Goal: Task Accomplishment & Management: Manage account settings

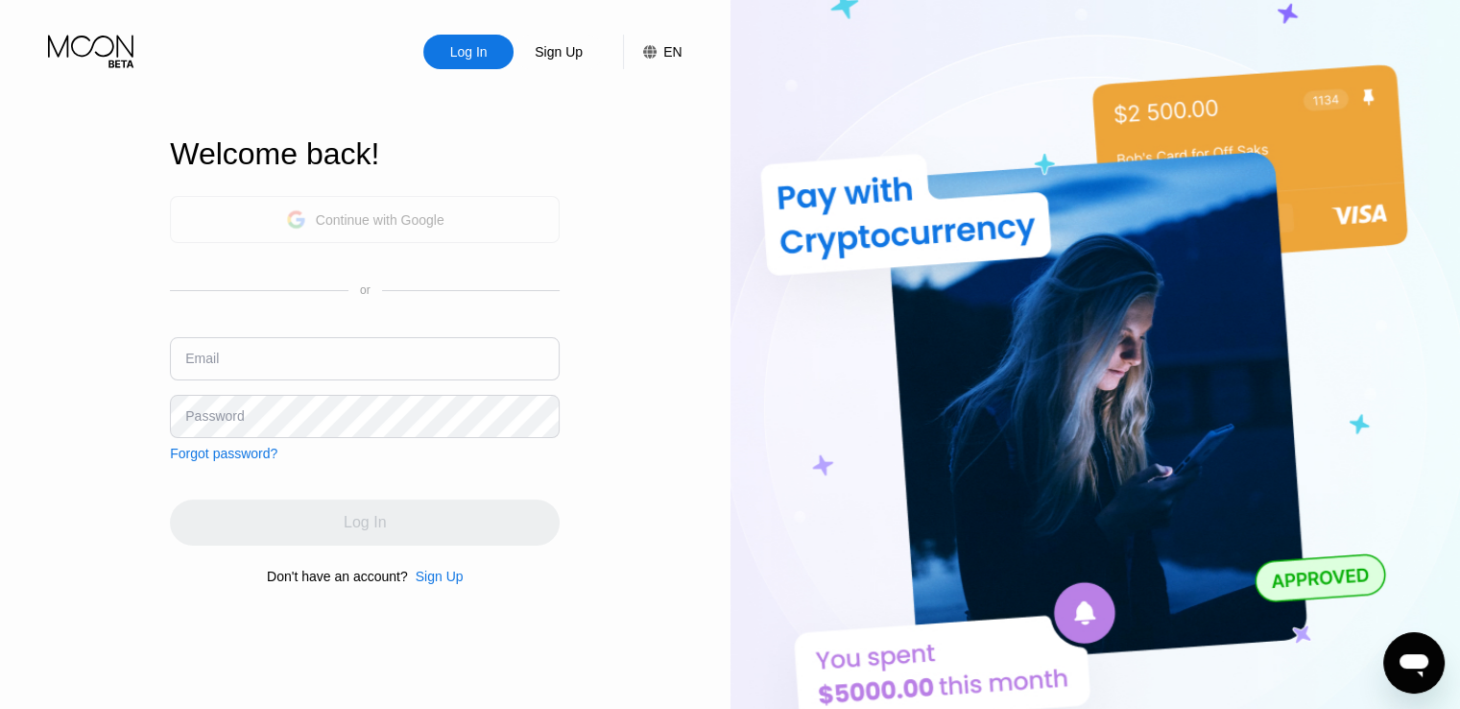
click at [349, 220] on div "Continue with Google" at bounding box center [380, 219] width 129 height 15
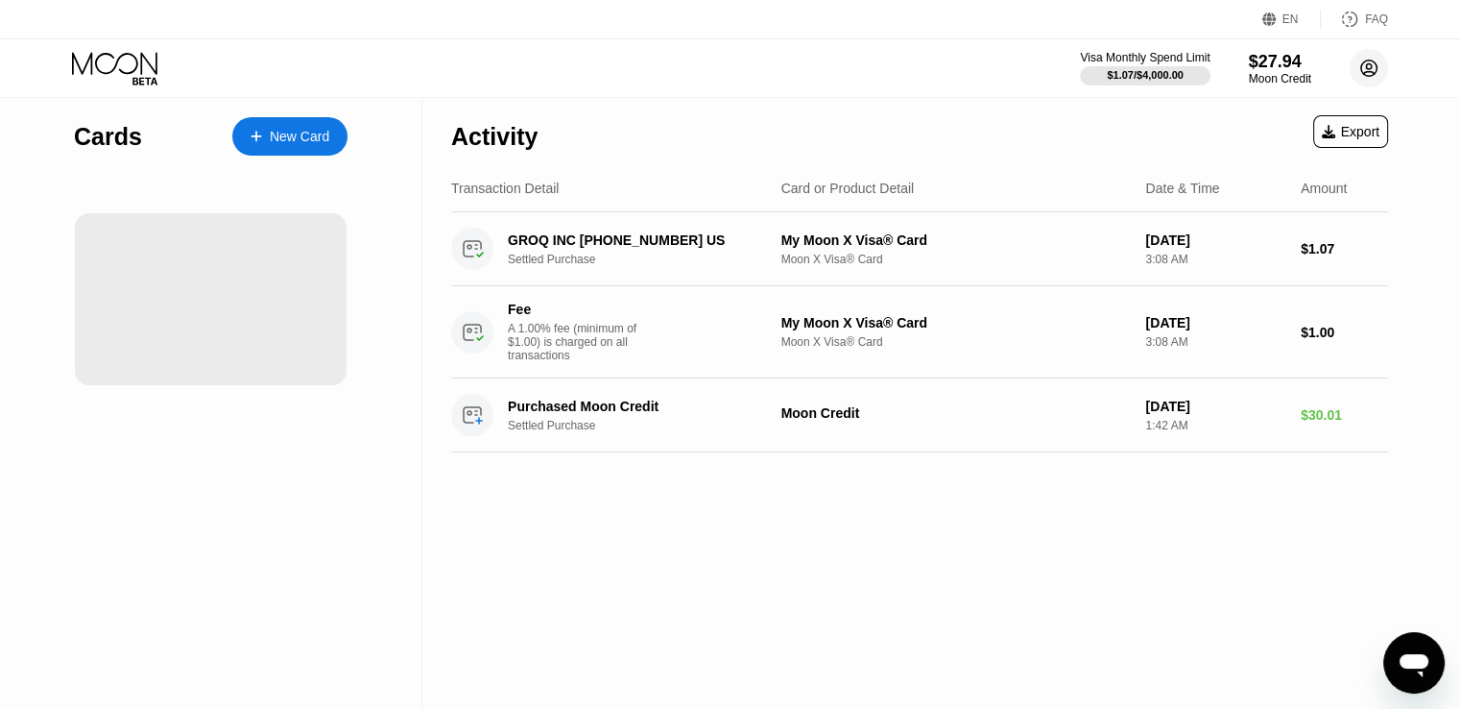
click at [1361, 74] on circle at bounding box center [1369, 68] width 38 height 38
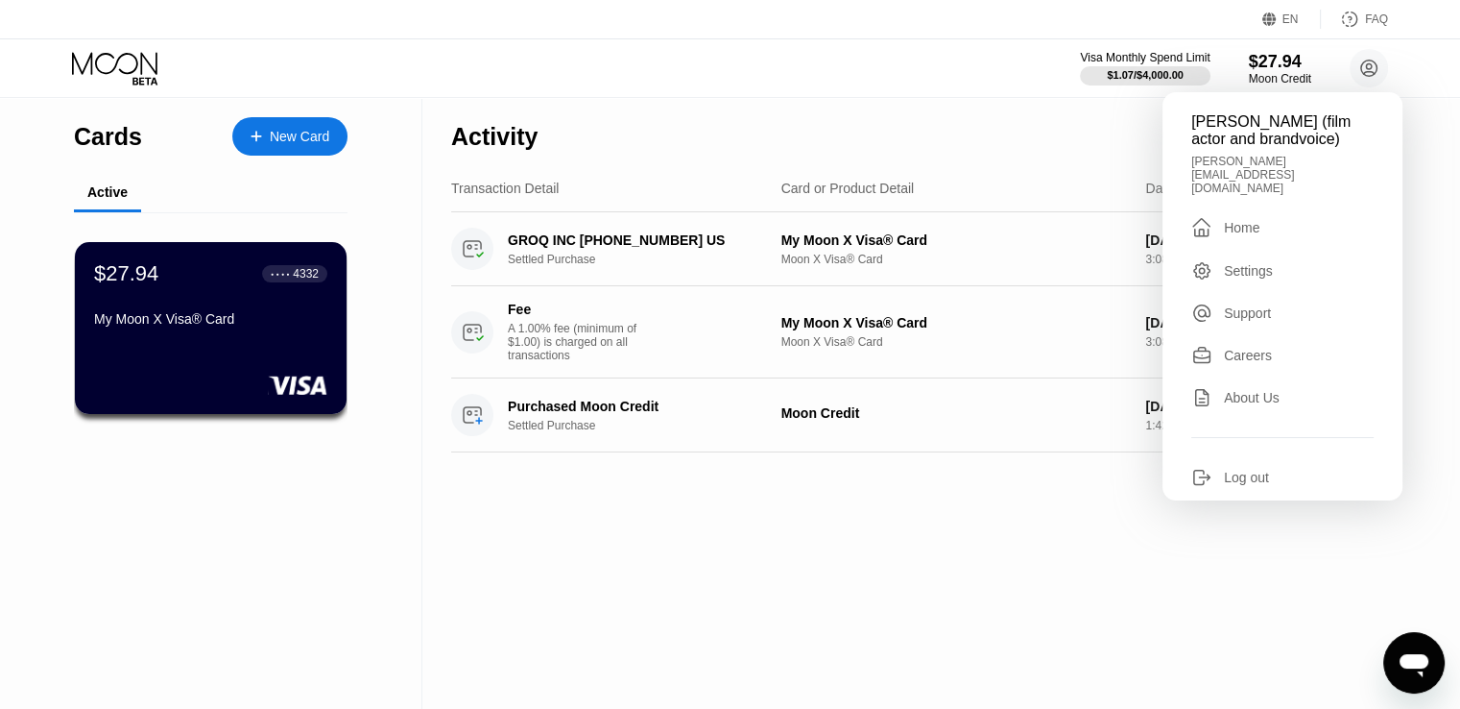
click at [1261, 348] on div "Careers" at bounding box center [1248, 355] width 48 height 15
click at [1282, 13] on div "EN" at bounding box center [1271, 19] width 19 height 19
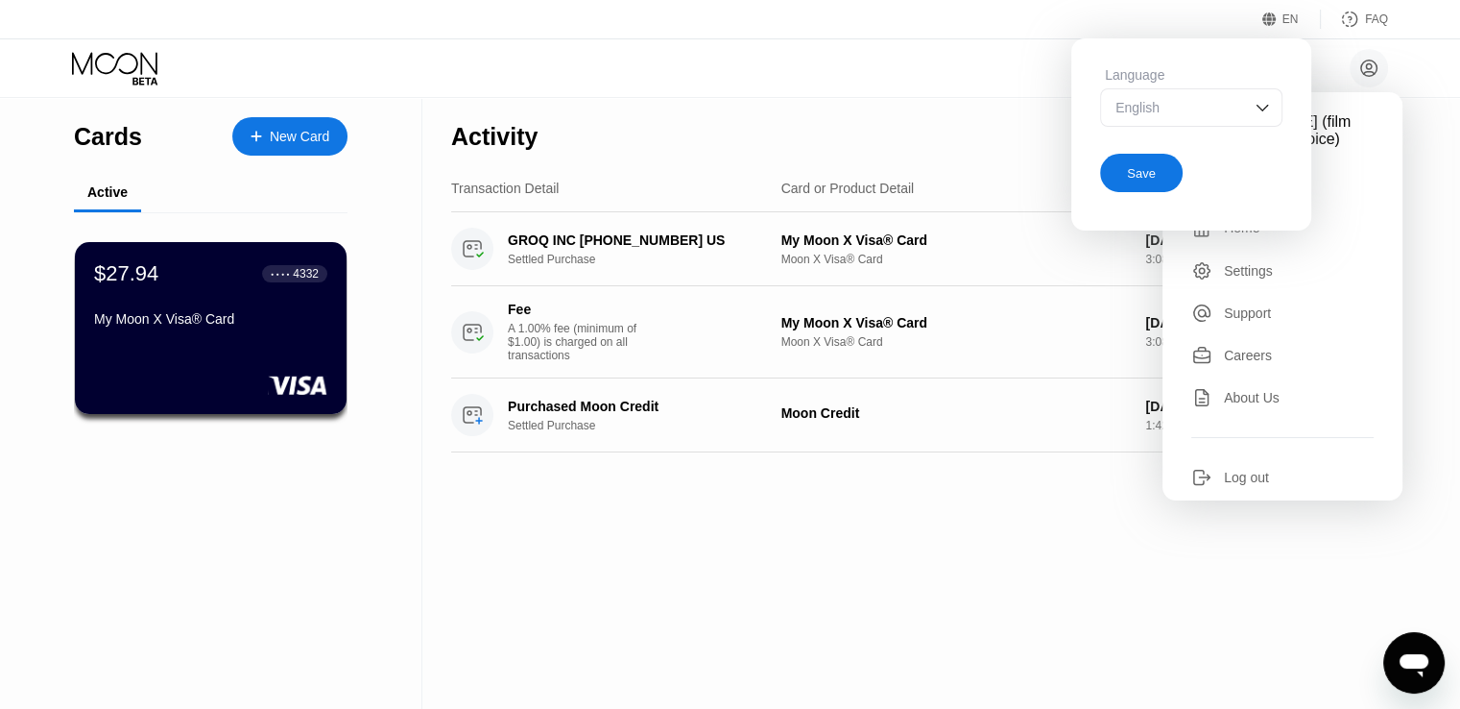
click at [1220, 111] on div "English" at bounding box center [1177, 107] width 132 height 15
click at [979, 85] on div "[PERSON_NAME] (film actor and brandvoice) [PERSON_NAME][EMAIL_ADDRESS][DOMAIN_N…" at bounding box center [730, 68] width 1460 height 58
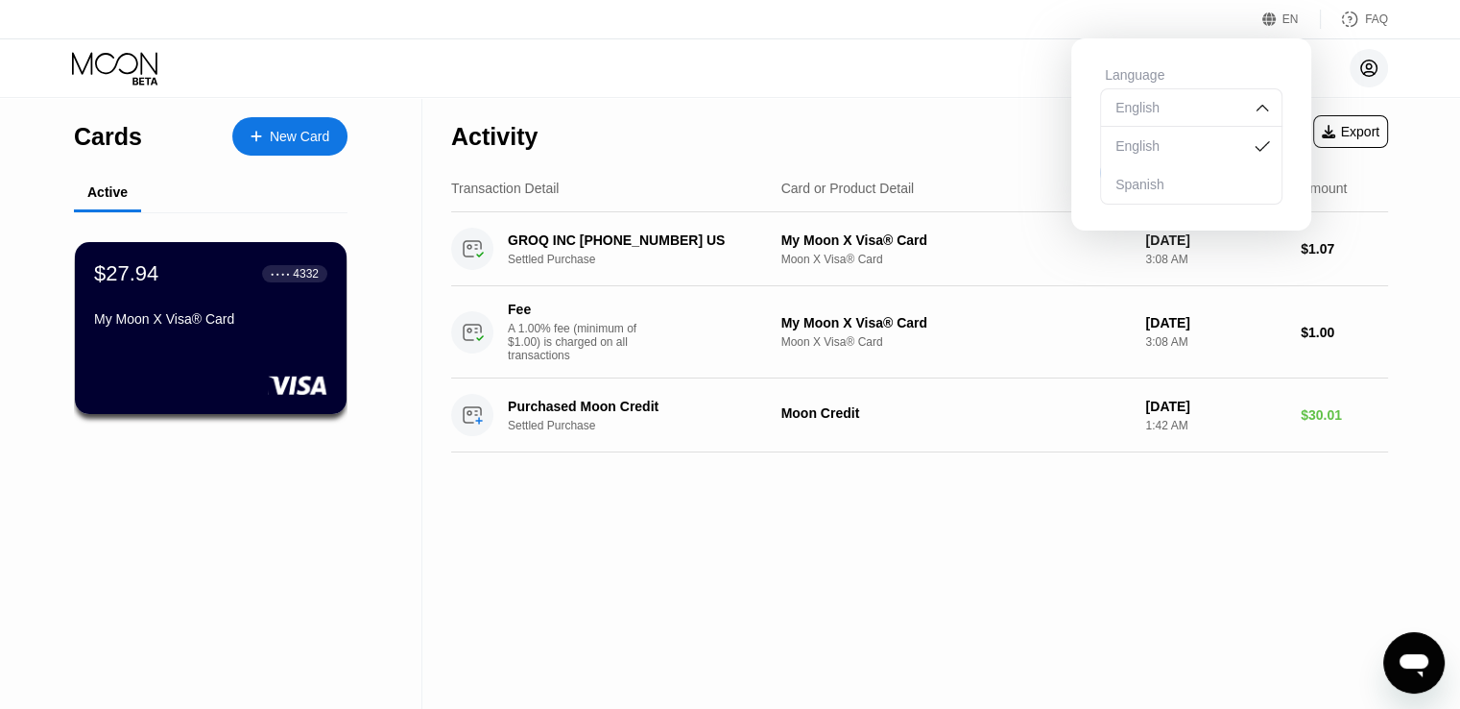
click at [1368, 67] on circle at bounding box center [1369, 68] width 38 height 38
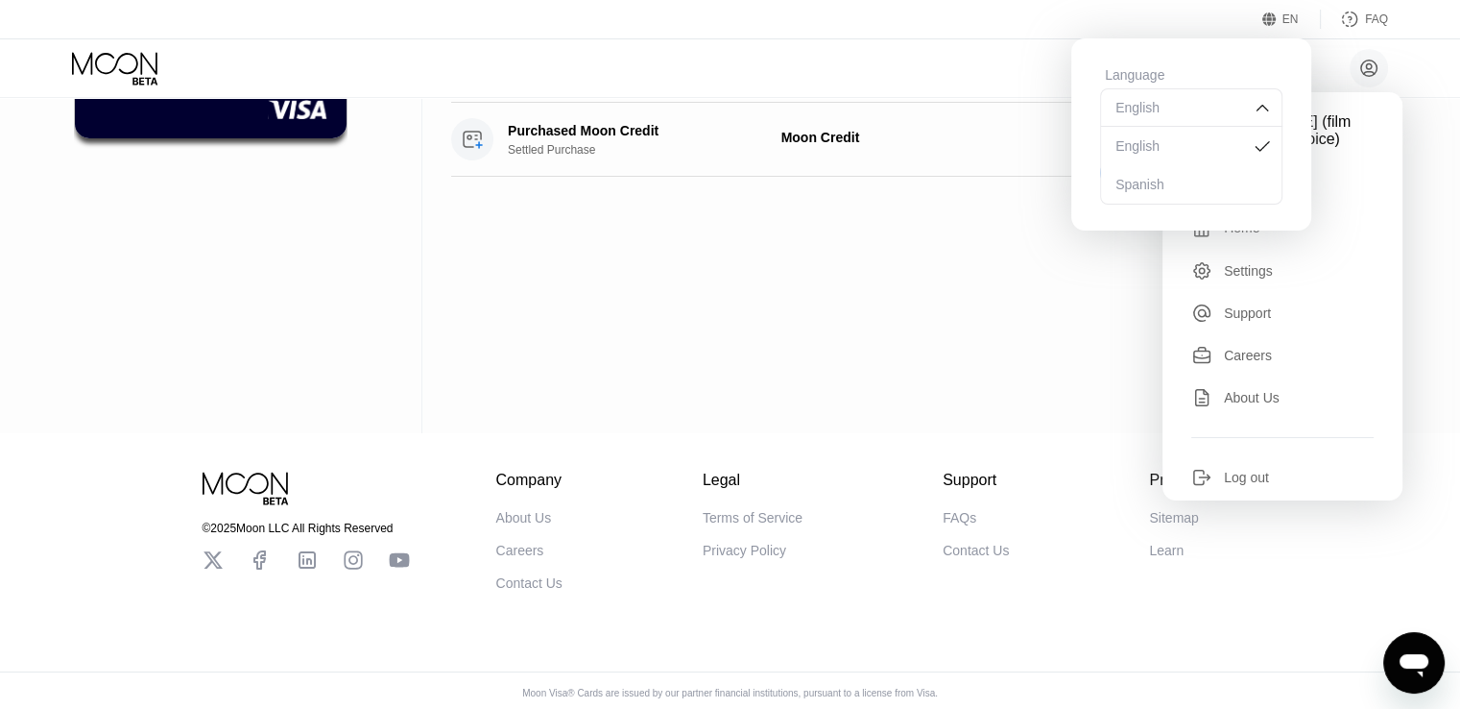
scroll to position [292, 0]
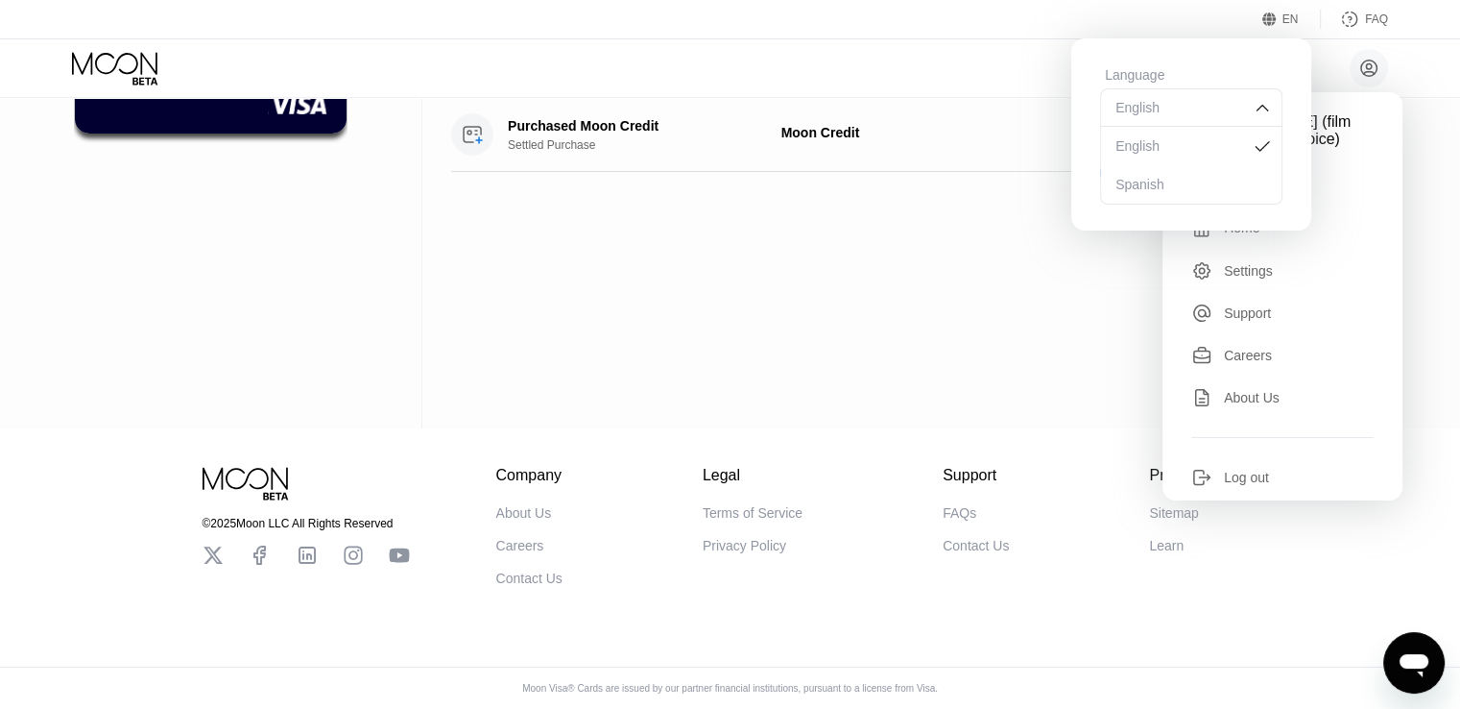
drag, startPoint x: 1313, startPoint y: 214, endPoint x: 1329, endPoint y: 209, distance: 16.1
click at [1328, 216] on div " Home" at bounding box center [1282, 227] width 182 height 23
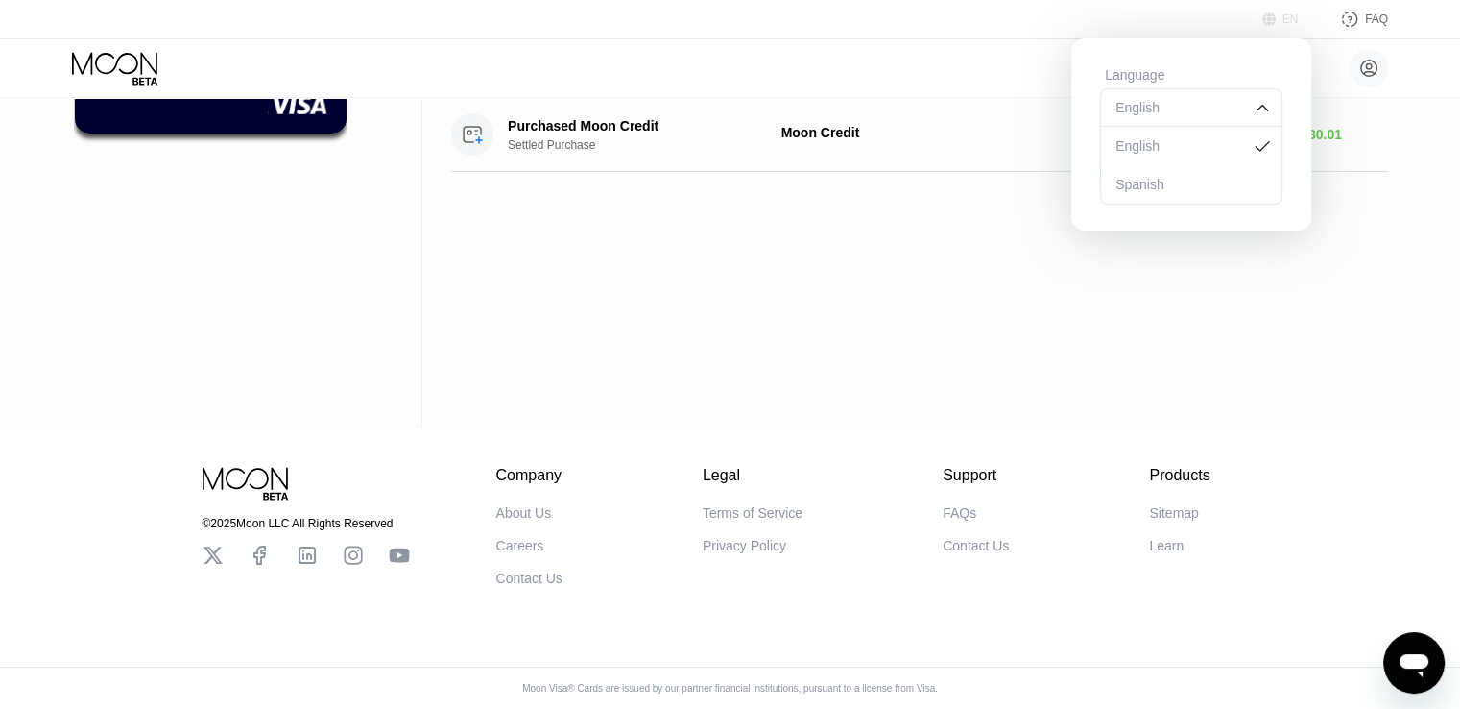
click at [1284, 20] on div "EN" at bounding box center [1291, 18] width 16 height 13
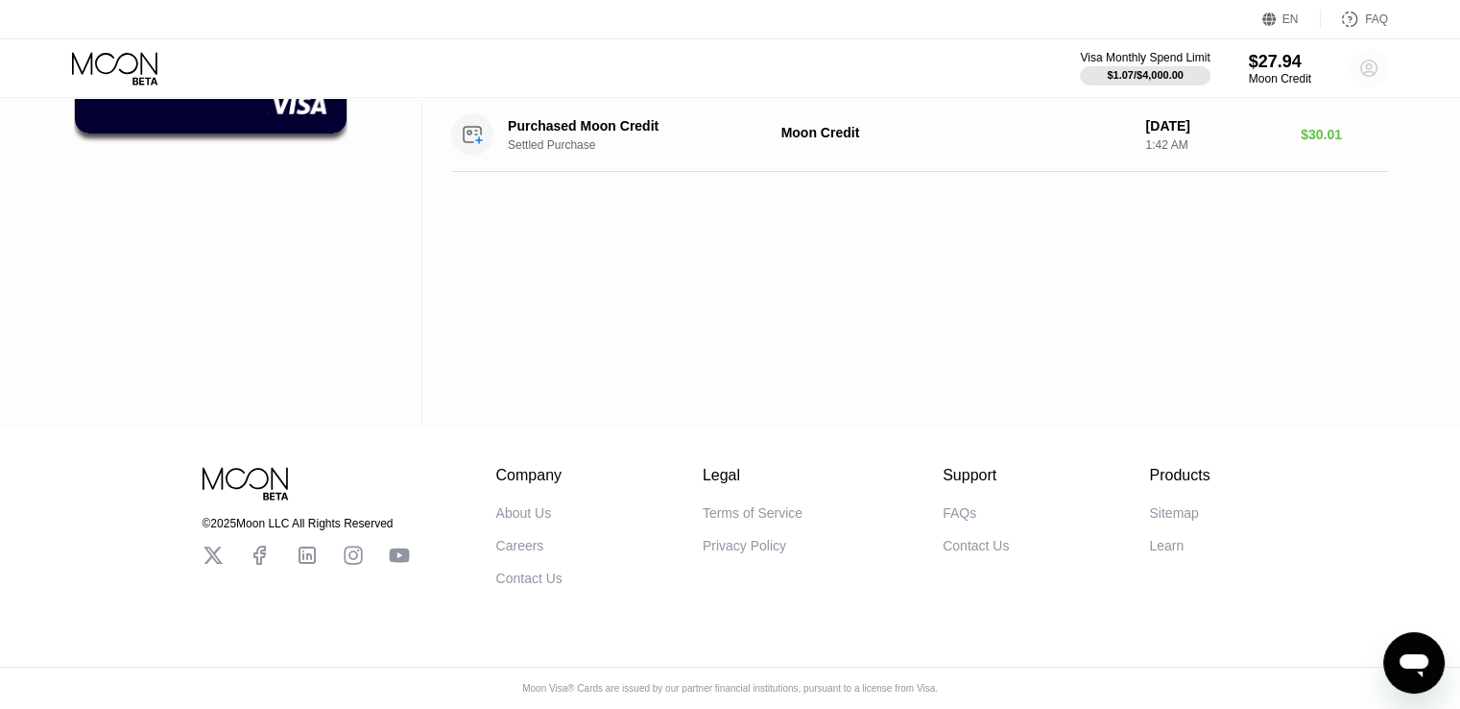
click at [1359, 74] on circle at bounding box center [1369, 68] width 38 height 38
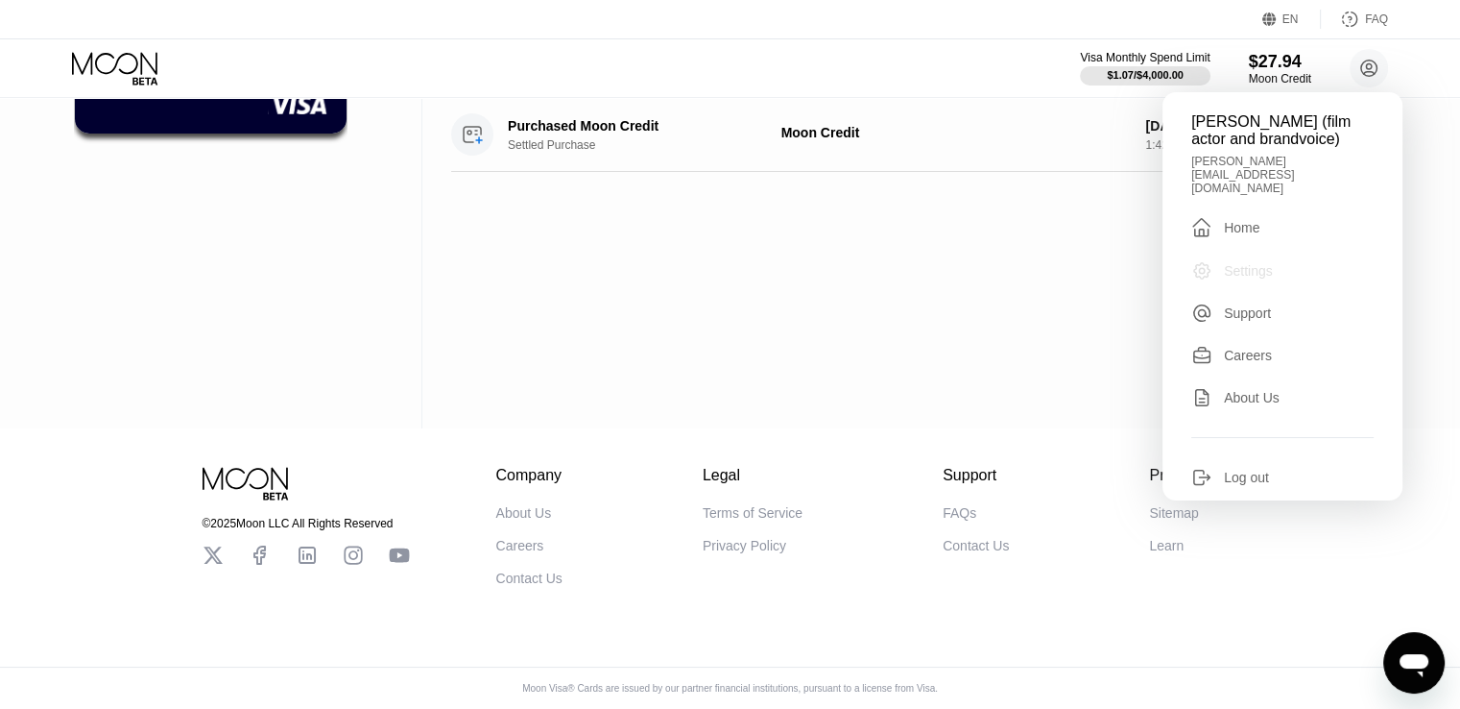
click at [1244, 263] on div "Settings" at bounding box center [1248, 270] width 49 height 15
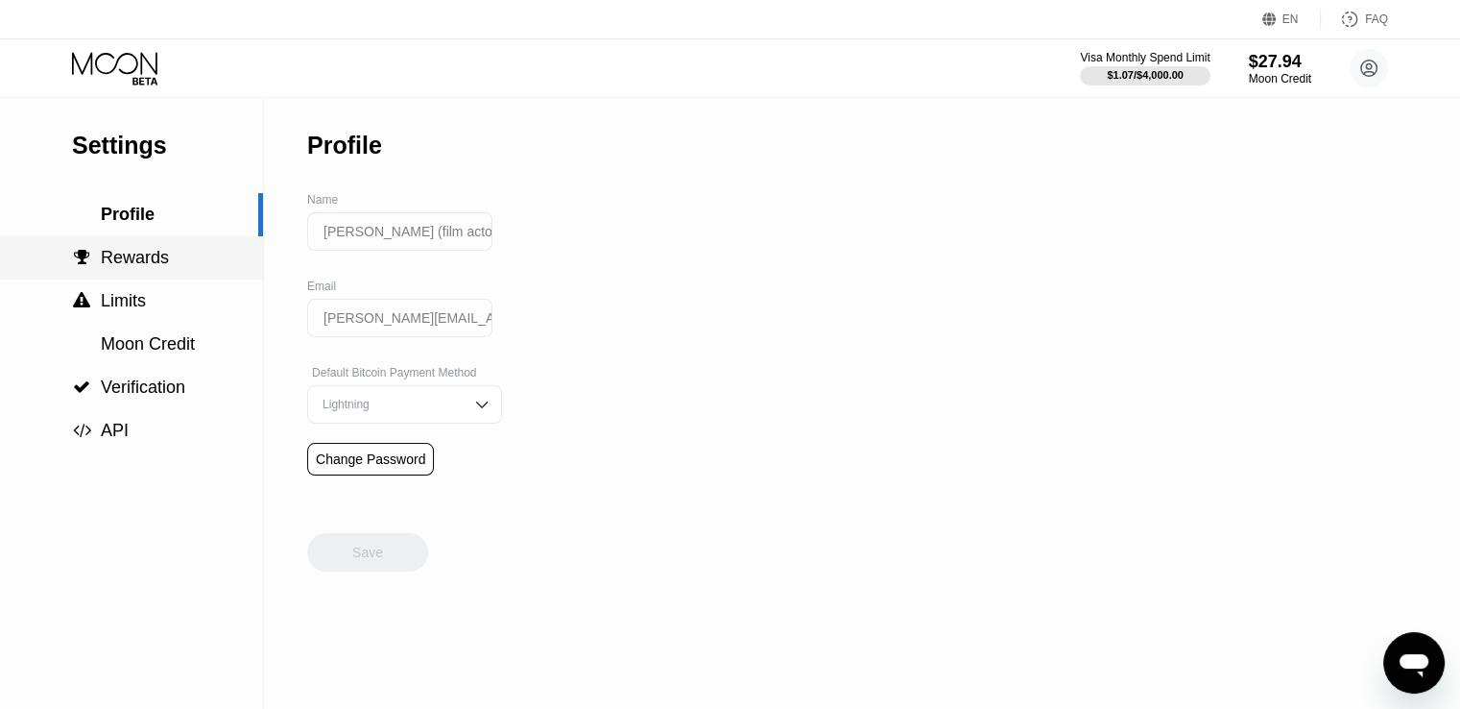
click at [183, 268] on div " Rewards" at bounding box center [131, 258] width 263 height 20
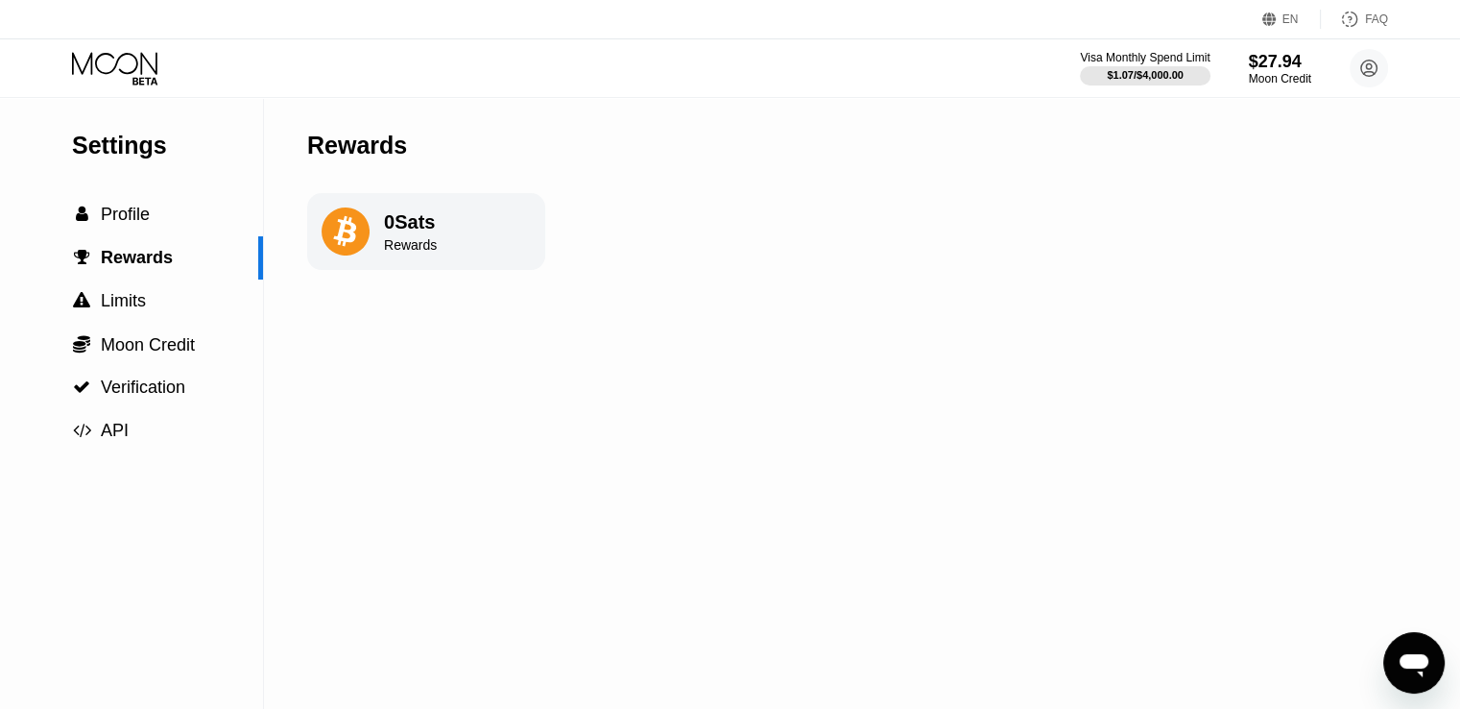
click at [983, 220] on div "Settings  Profile  Rewards  Limits  Moon Credit  Verification  API Reward…" at bounding box center [730, 403] width 1460 height 611
drag, startPoint x: 311, startPoint y: 148, endPoint x: 407, endPoint y: 147, distance: 96.0
click at [407, 147] on div "Rewards" at bounding box center [426, 145] width 238 height 95
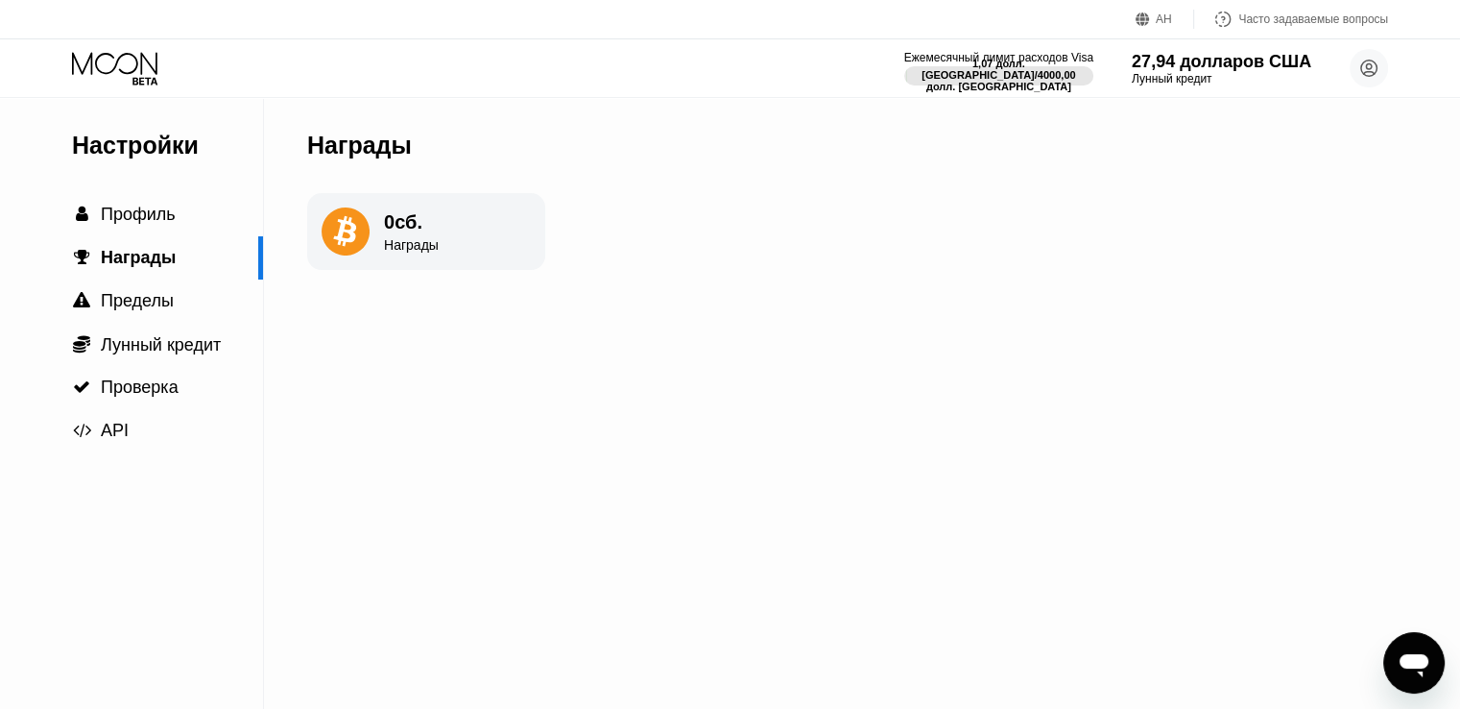
drag, startPoint x: 388, startPoint y: 152, endPoint x: 584, endPoint y: 127, distance: 197.4
click at [584, 127] on div "Настройки  Профиль  Награды  Пределы  Лунный кредит  Проверка  API Наград…" at bounding box center [730, 403] width 1460 height 611
click at [359, 234] on icon at bounding box center [346, 231] width 48 height 48
click at [407, 232] on font "сб." at bounding box center [409, 221] width 28 height 21
click at [140, 396] on font "Проверка" at bounding box center [140, 386] width 78 height 19
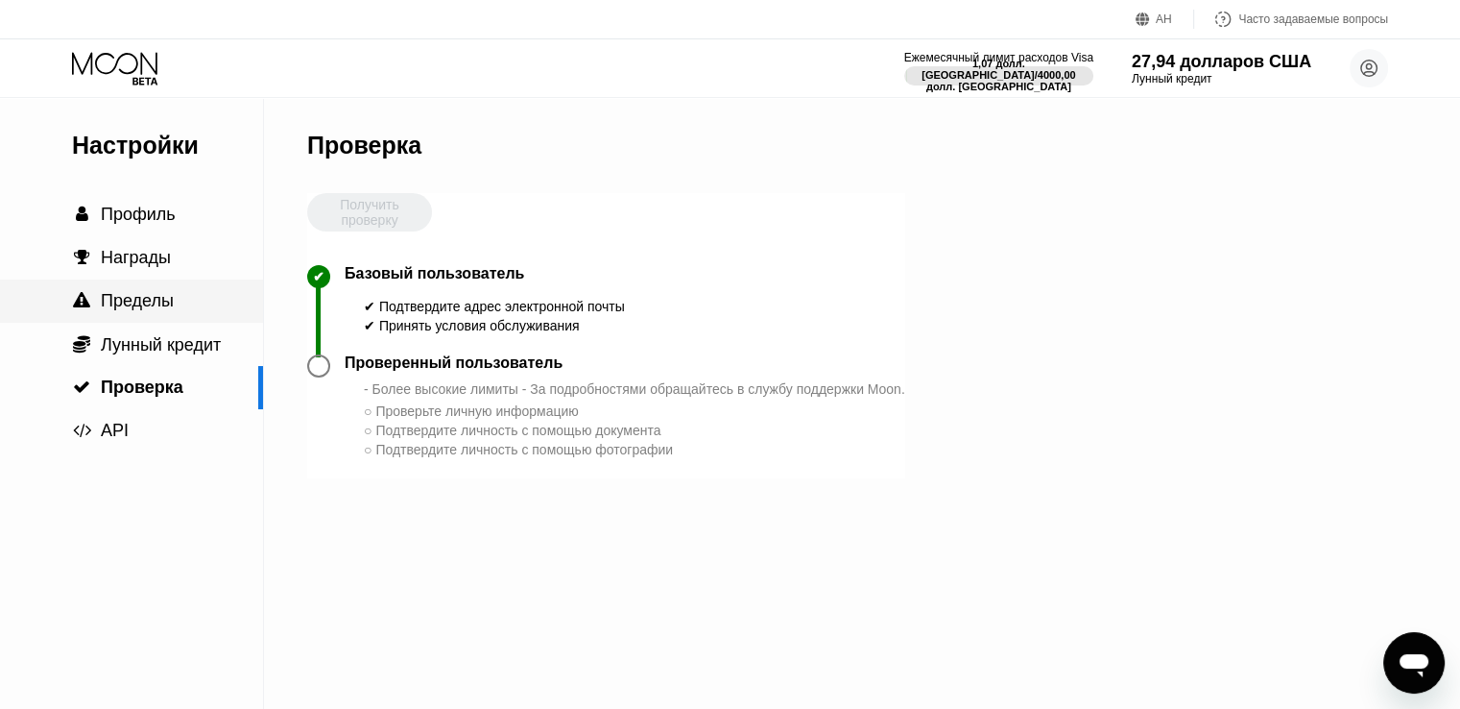
click at [136, 310] on font "Пределы" at bounding box center [137, 300] width 73 height 19
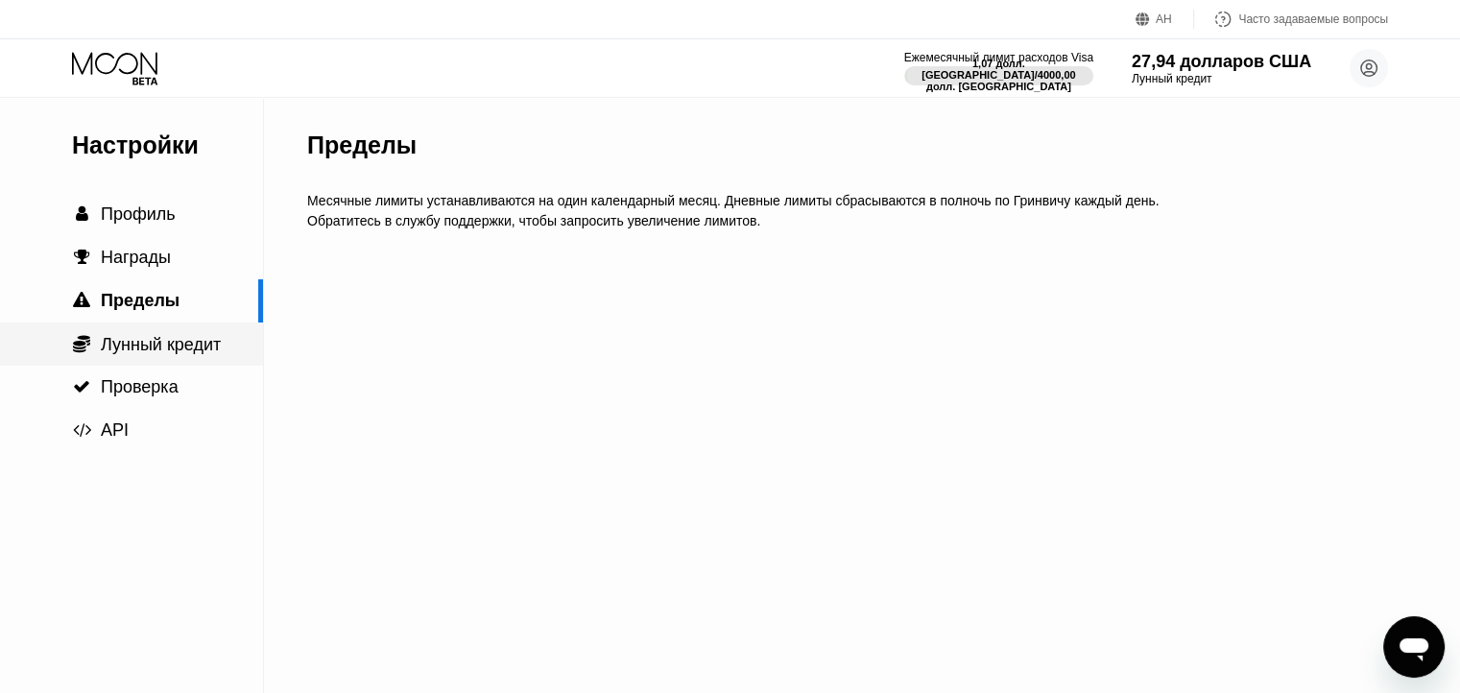
click at [131, 348] on font "Лунный кредит" at bounding box center [161, 344] width 120 height 19
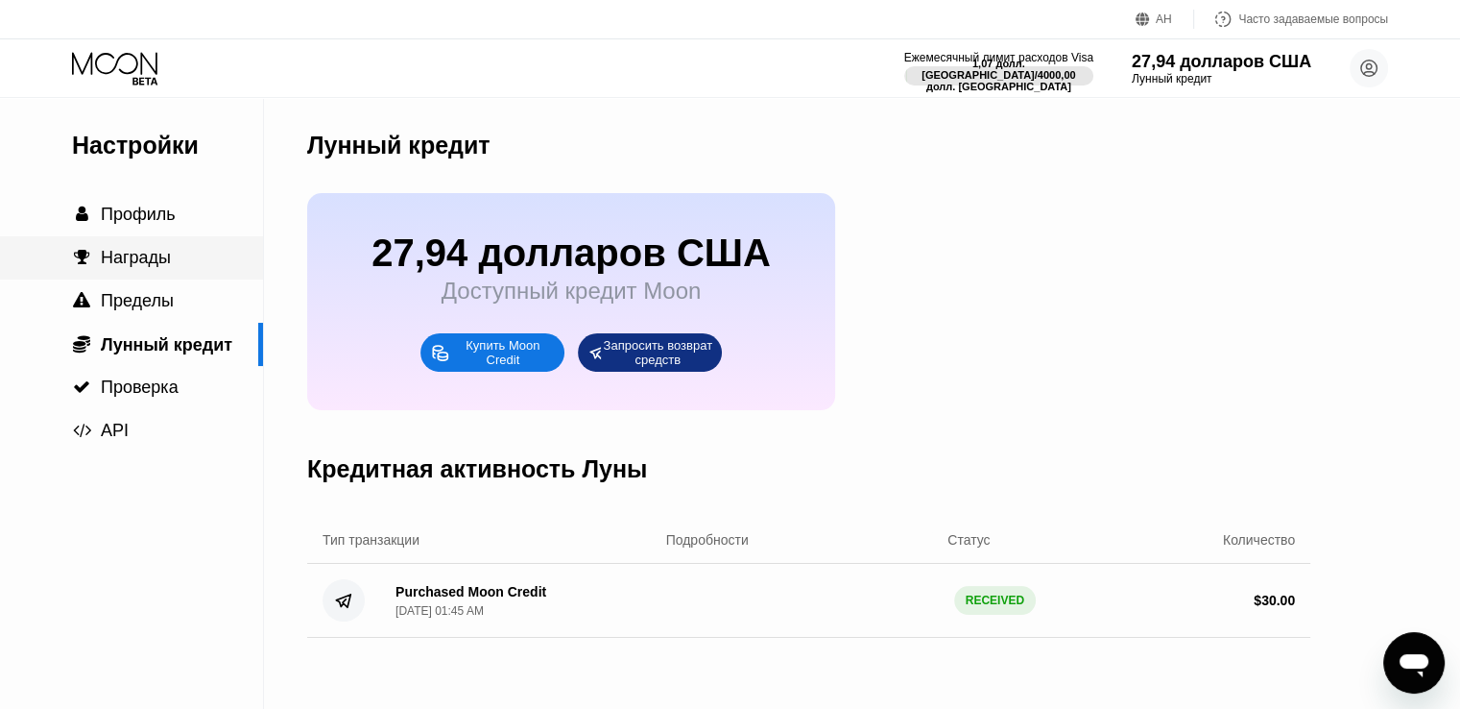
click at [131, 264] on font "Награды" at bounding box center [136, 257] width 70 height 19
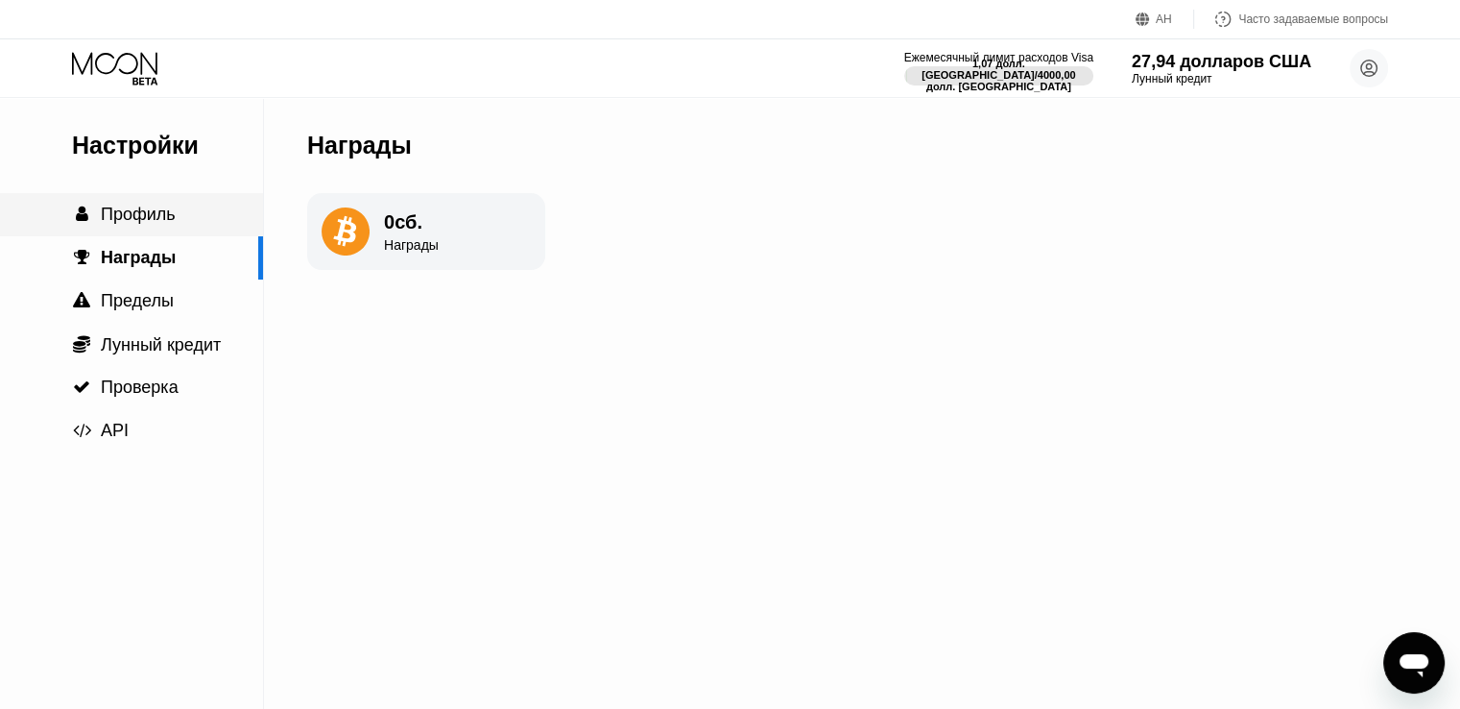
click at [146, 216] on font "Профиль" at bounding box center [138, 213] width 75 height 19
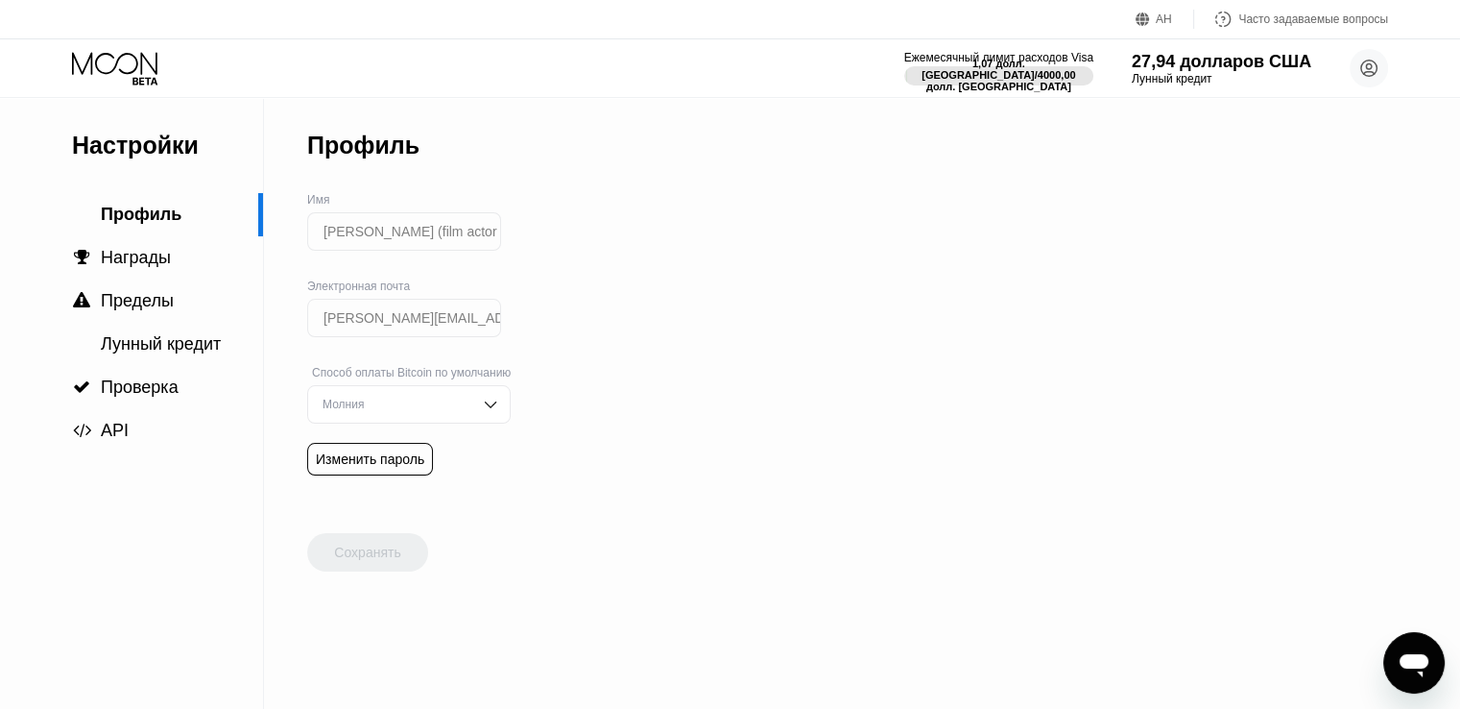
click at [378, 405] on div "Молния" at bounding box center [409, 404] width 204 height 38
click at [591, 436] on div "Настройки Профиль  Награды  Пределы Лунный кредит  Проверка  API Профиль Им…" at bounding box center [730, 403] width 1460 height 611
click at [588, 438] on div "Настройки Профиль  Награды  Пределы Лунный кредит  Проверка  API Профиль Им…" at bounding box center [730, 403] width 1460 height 611
click at [480, 406] on div "Молния" at bounding box center [409, 404] width 204 height 38
drag, startPoint x: 860, startPoint y: 357, endPoint x: 1017, endPoint y: 267, distance: 180.6
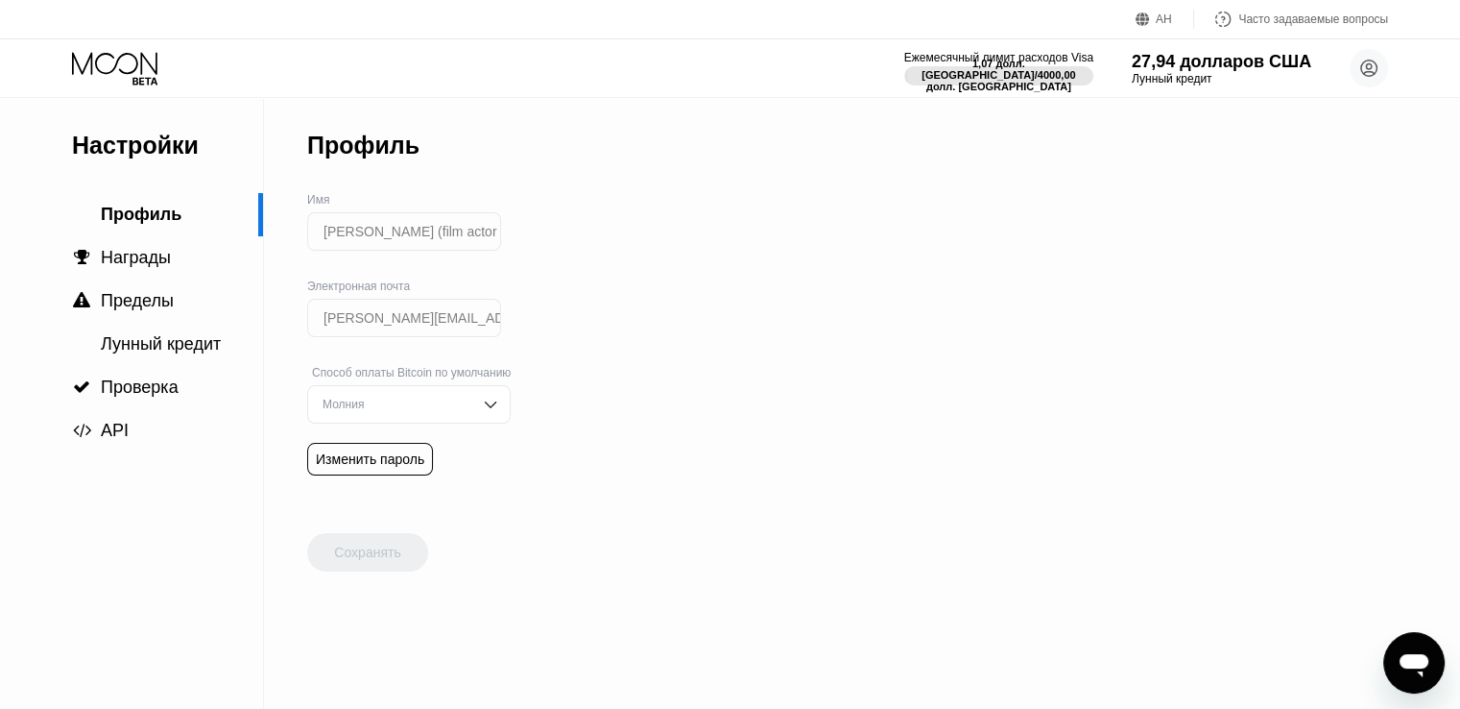
click at [1008, 270] on div "Настройки Профиль  Награды  Пределы Лунный кредит  Проверка  API Профиль Им…" at bounding box center [730, 403] width 1460 height 611
click at [1361, 69] on icon at bounding box center [1369, 68] width 16 height 16
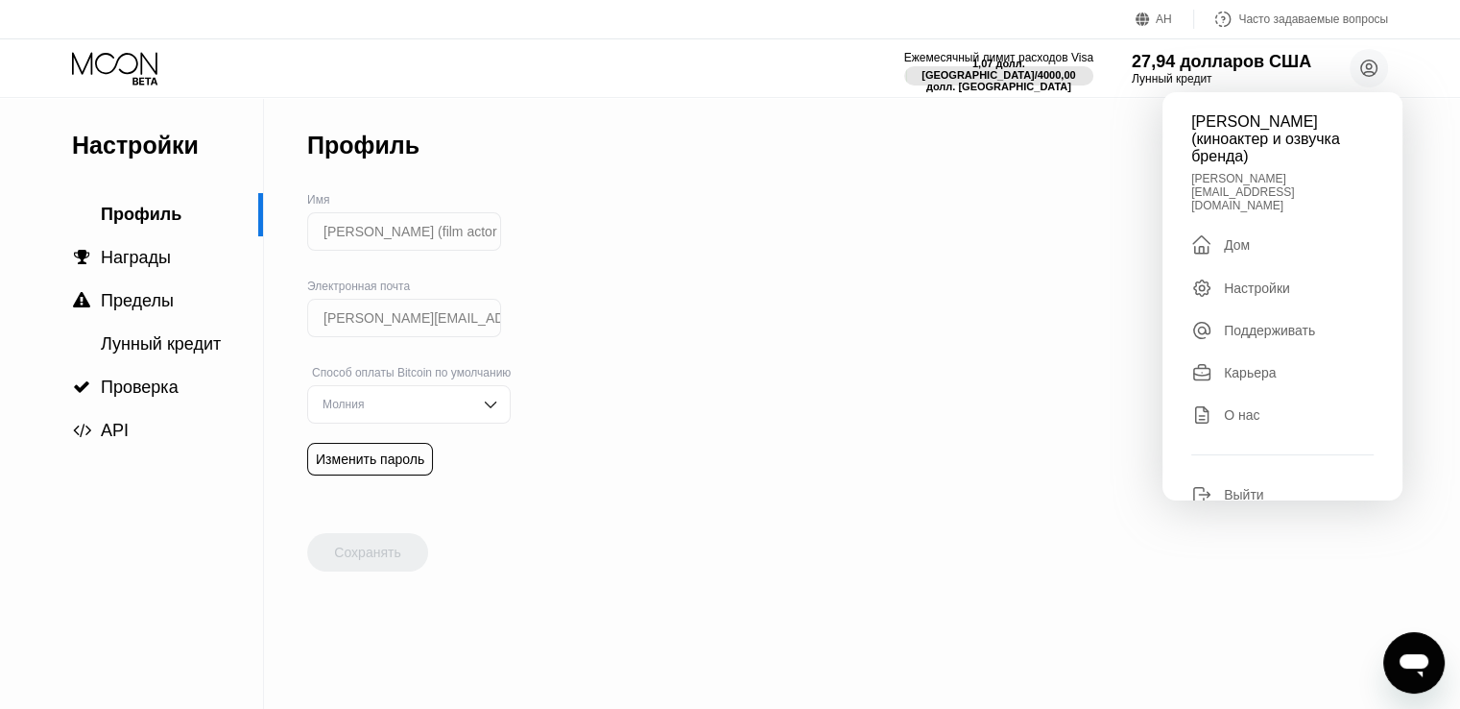
scroll to position [292, 0]
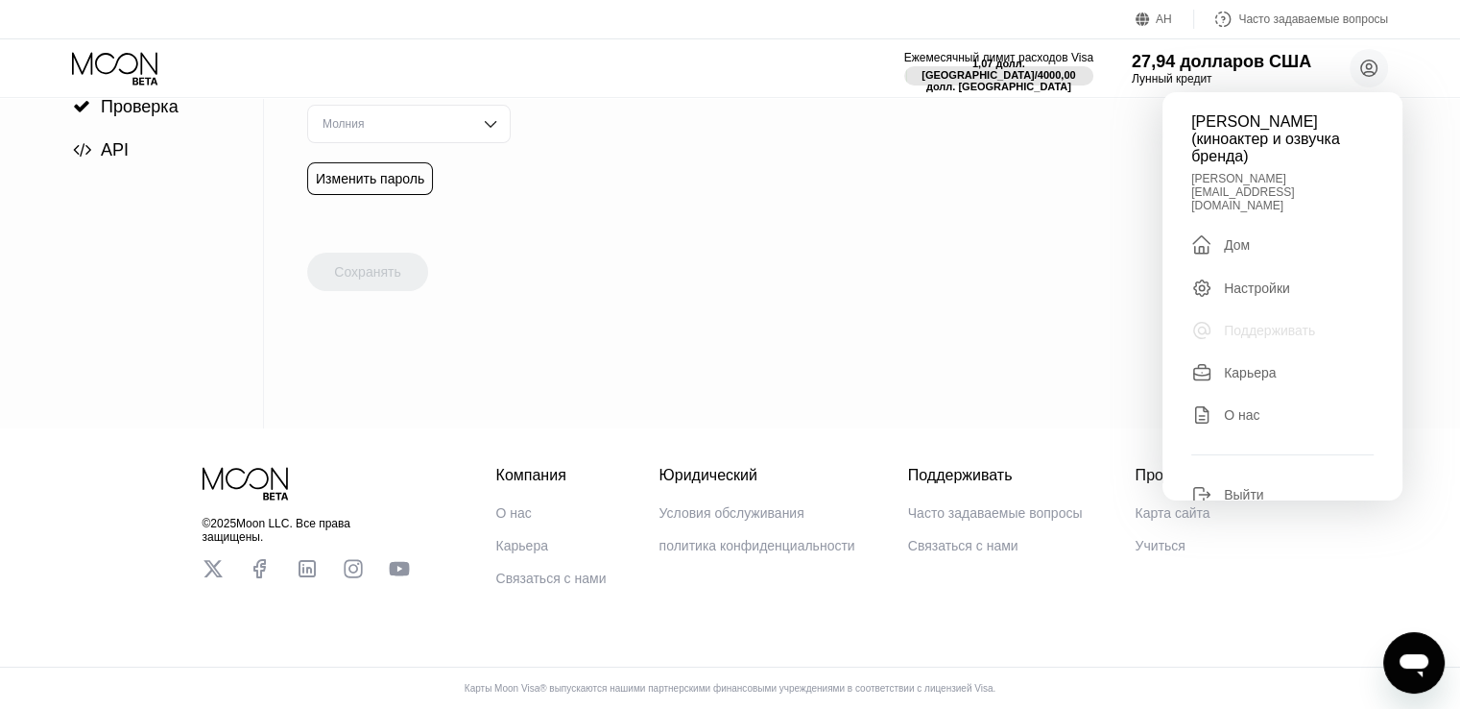
click at [1262, 323] on font "Поддерживать" at bounding box center [1269, 330] width 91 height 15
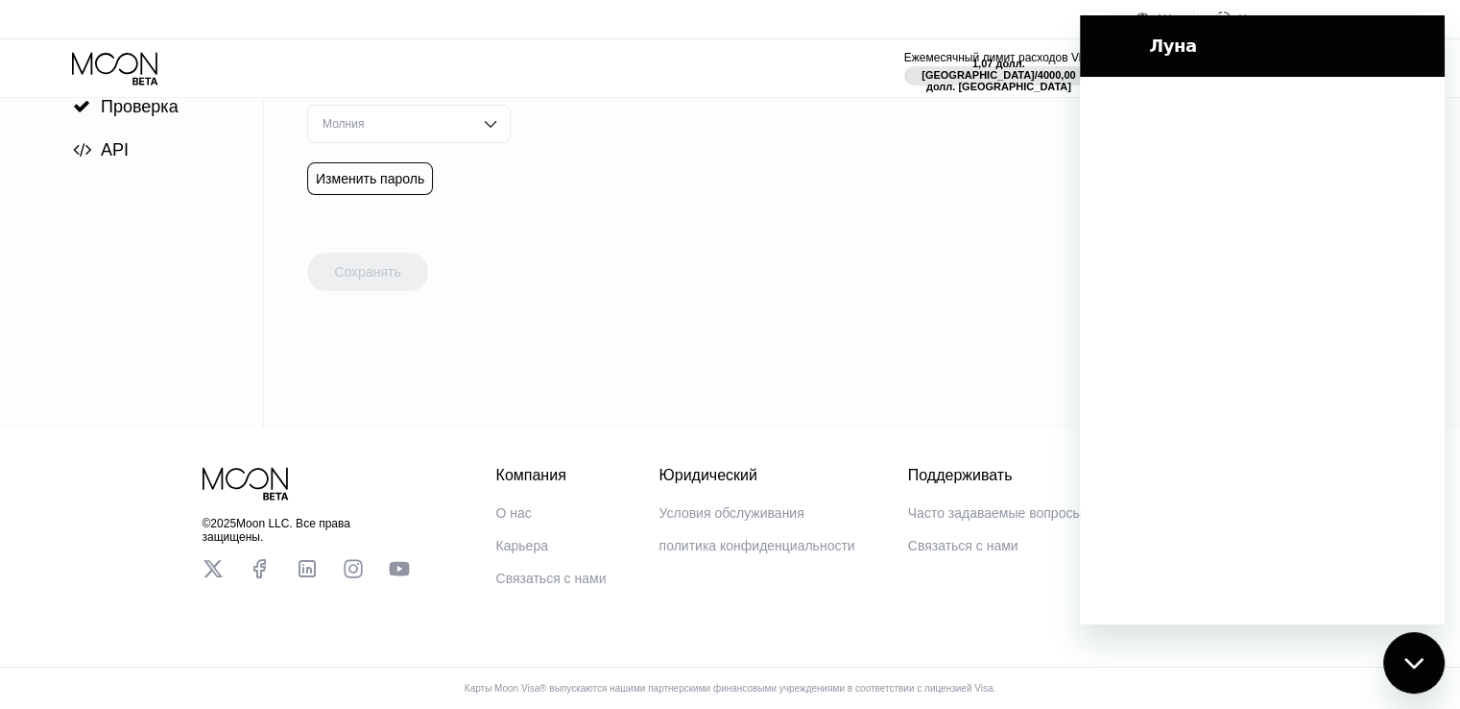
scroll to position [0, 0]
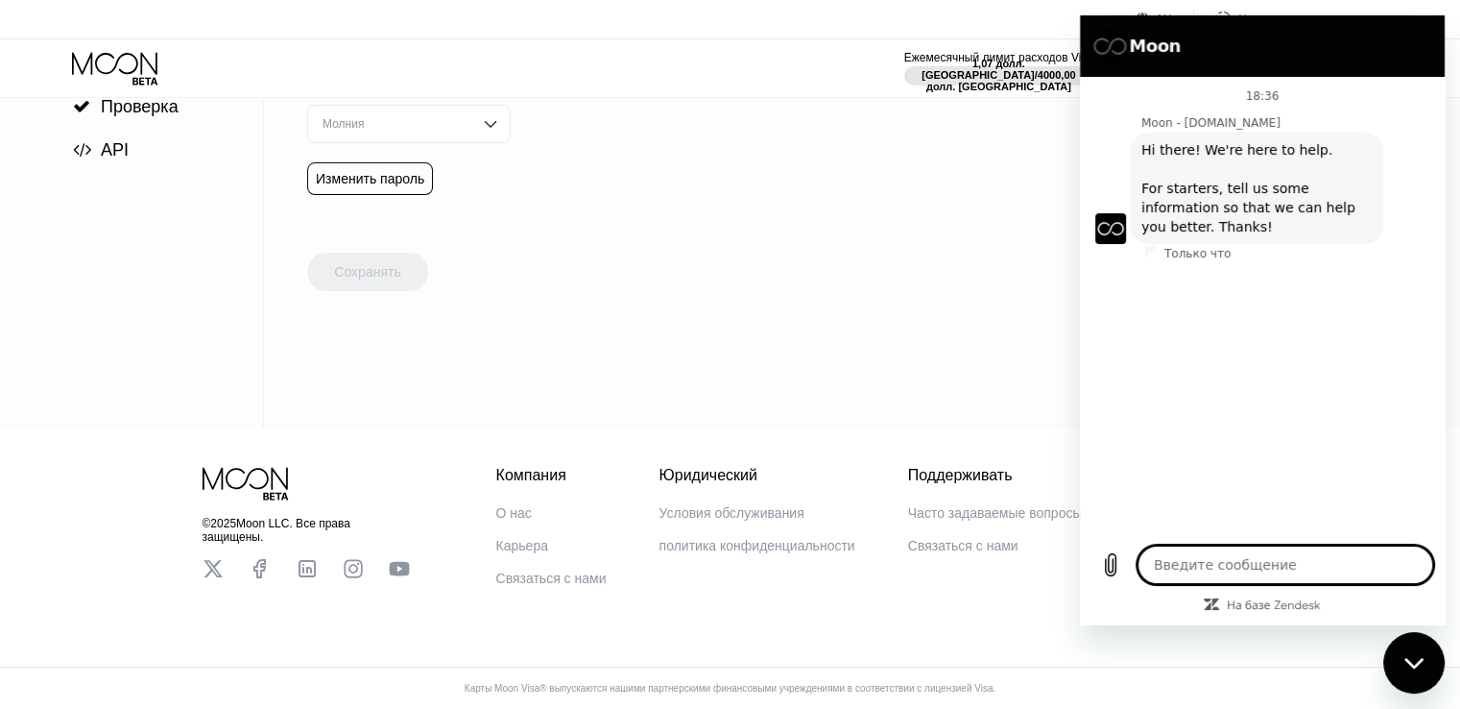
type textarea "x"
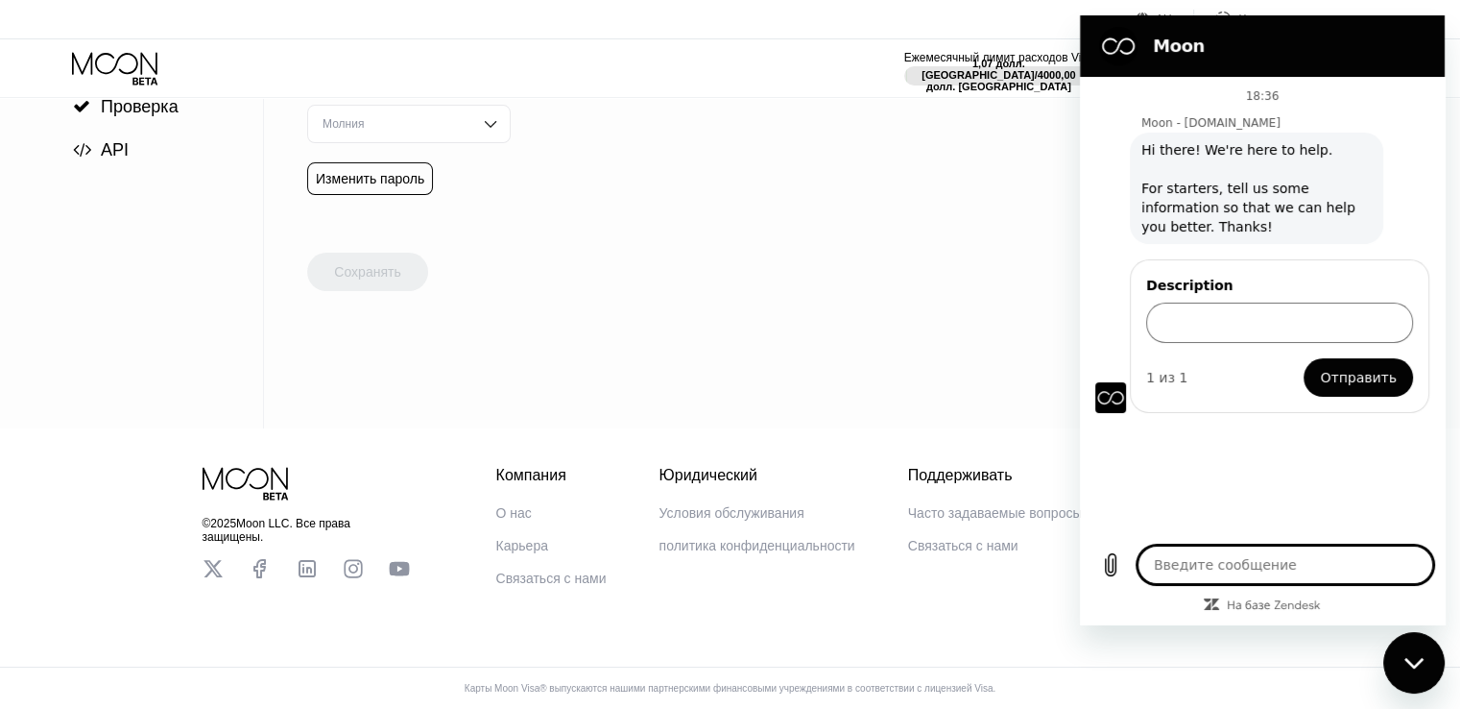
click at [1218, 554] on textarea at bounding box center [1286, 564] width 296 height 38
type textarea "[PERSON_NAME]"
type textarea "x"
type textarea "Ау"
type textarea "x"
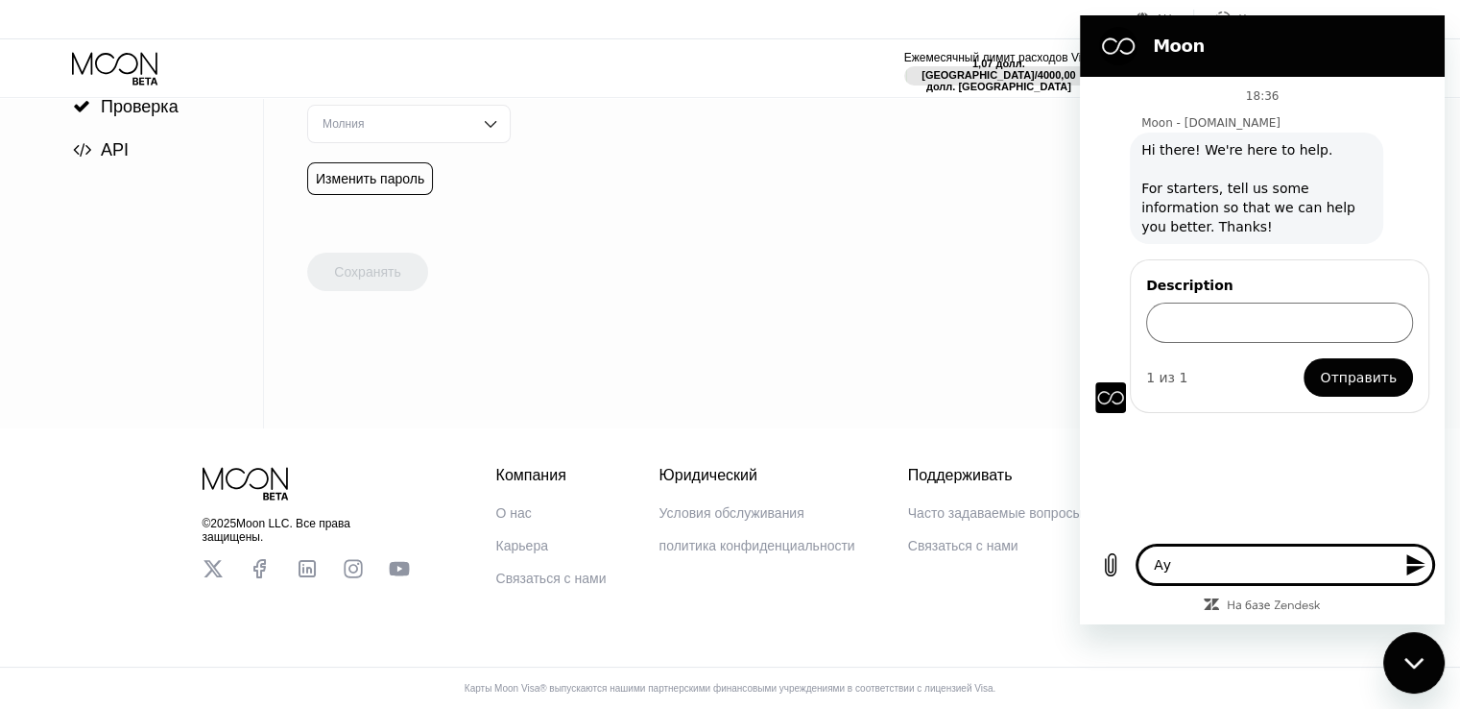
type textarea "Аук"
type textarea "x"
type textarea "Ауку"
type textarea "x"
type textarea "F"
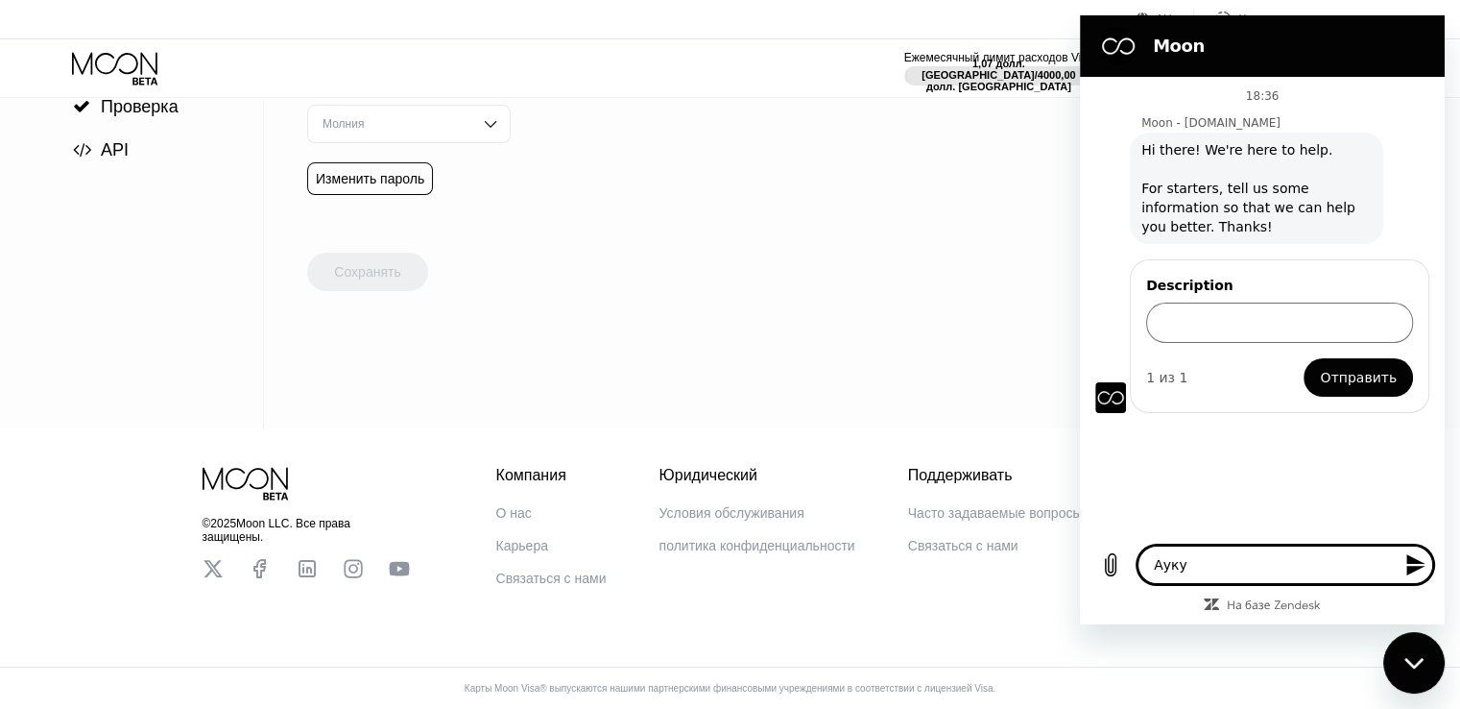
type textarea "x"
type textarea "R"
type textarea "x"
type textarea "Re"
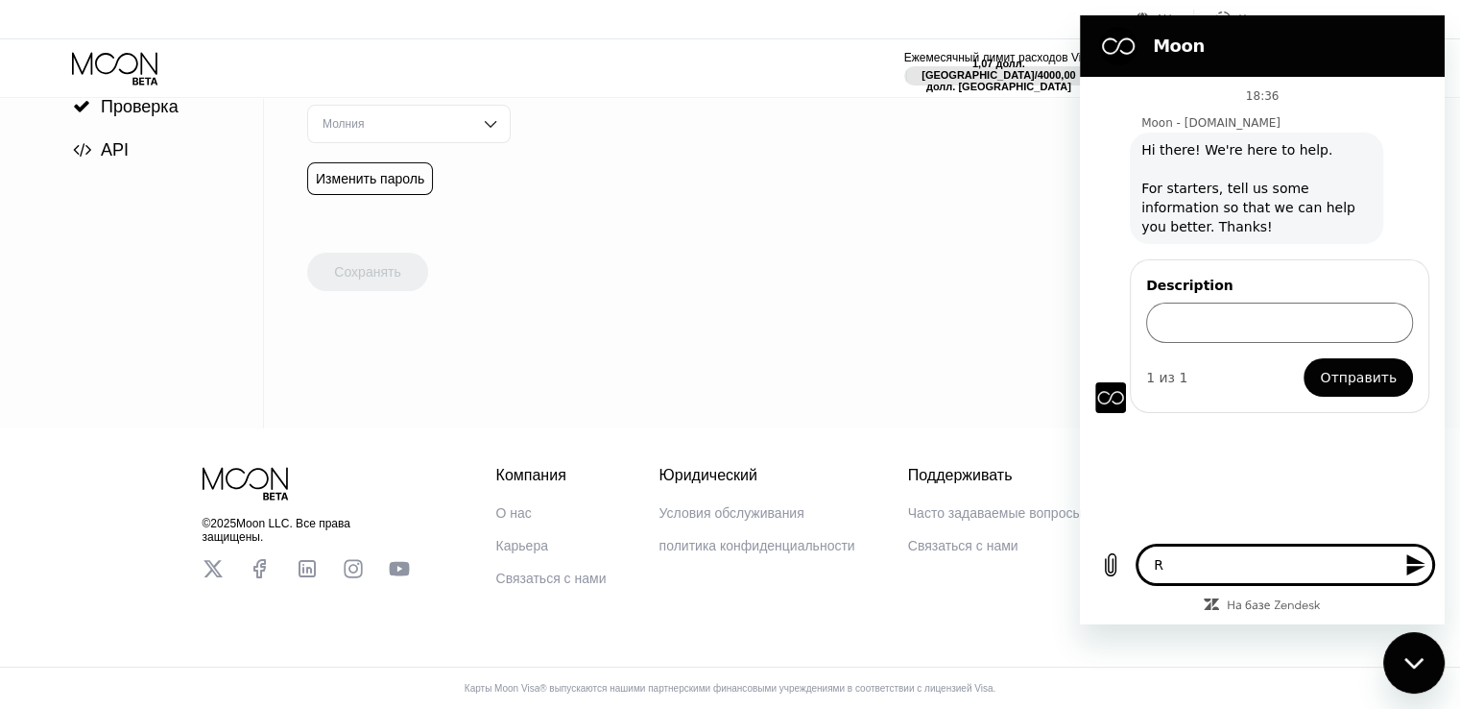
type textarea "x"
type textarea "Ref"
type textarea "x"
type textarea "Refe"
type textarea "x"
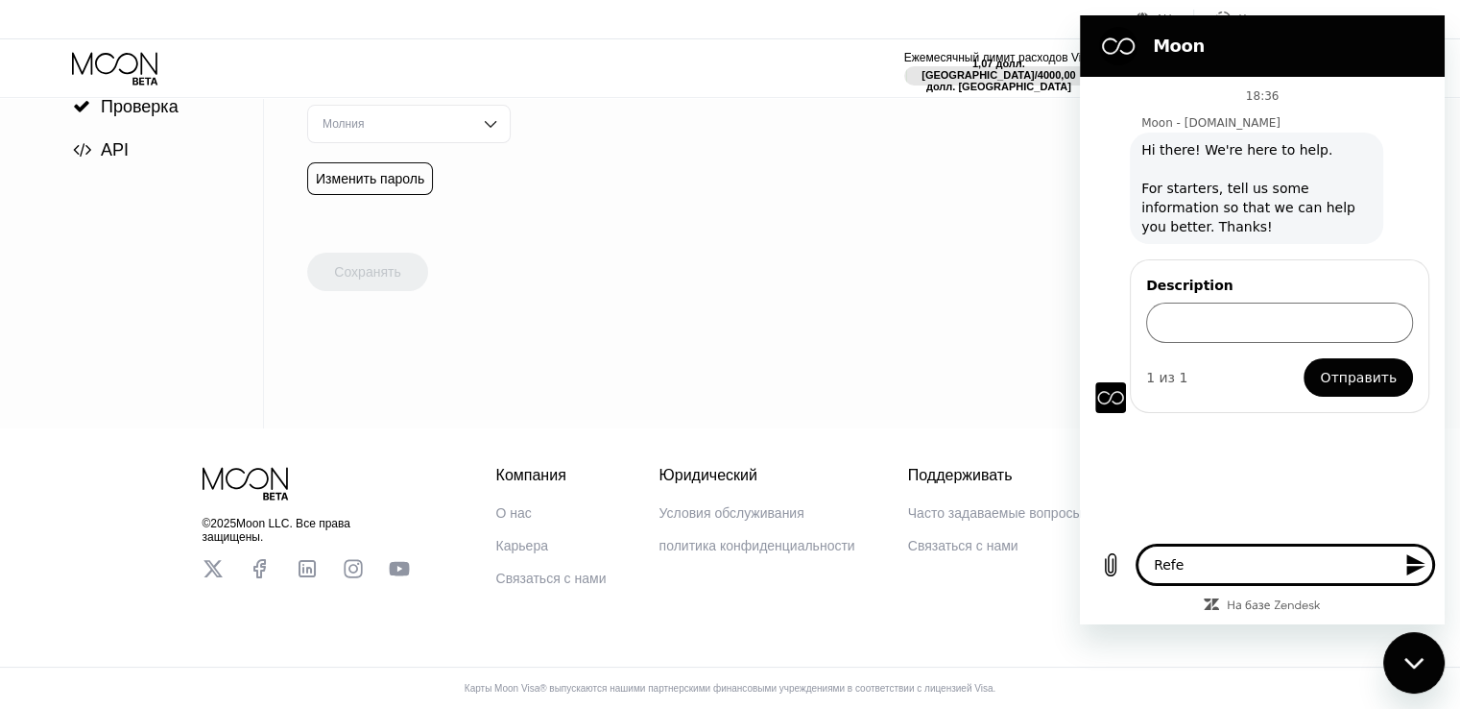
type textarea "Refer"
type textarea "x"
type textarea "Refera"
type textarea "x"
type textarea "Referal"
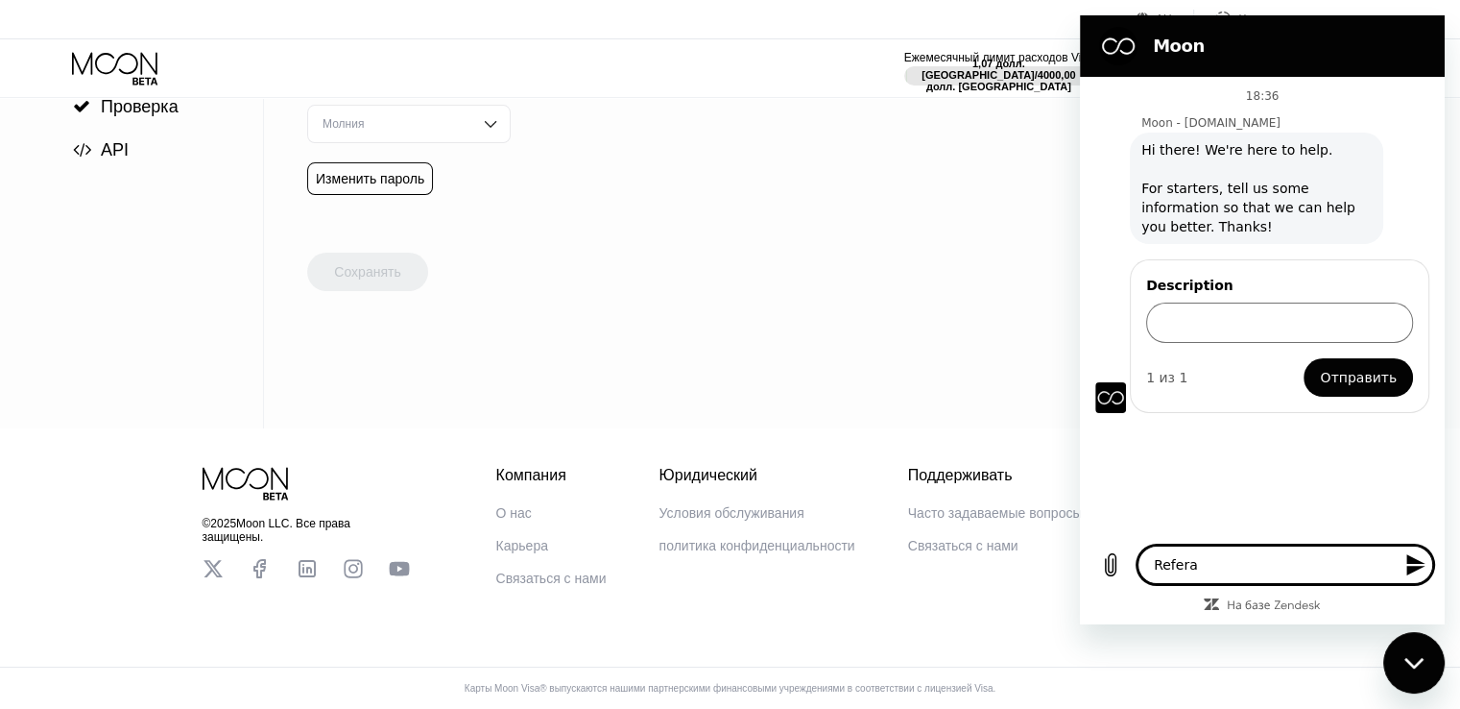
type textarea "x"
type textarea "Referal"
type textarea "x"
type textarea "Referal p"
type textarea "x"
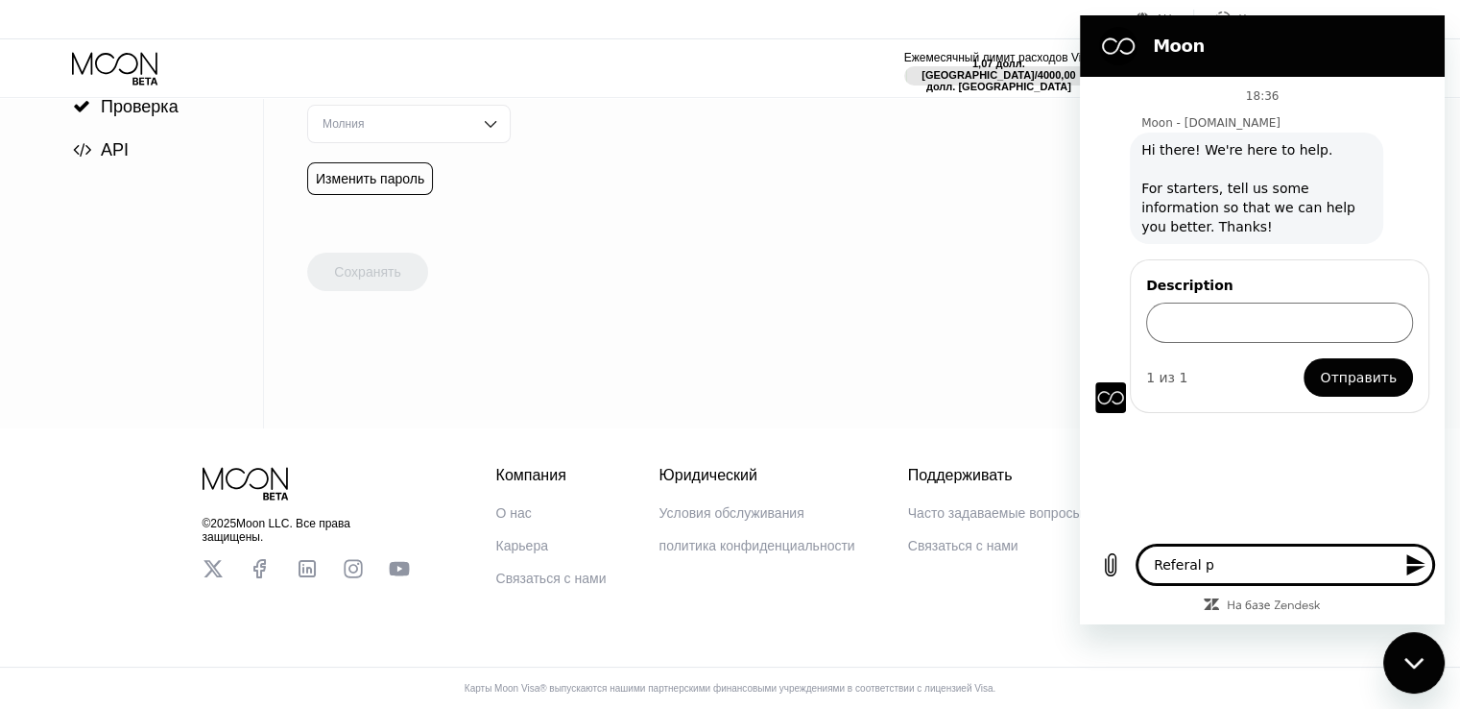
type textarea "Referal pr"
type textarea "x"
type textarea "Referal pro"
type textarea "x"
type textarea "Referal prog"
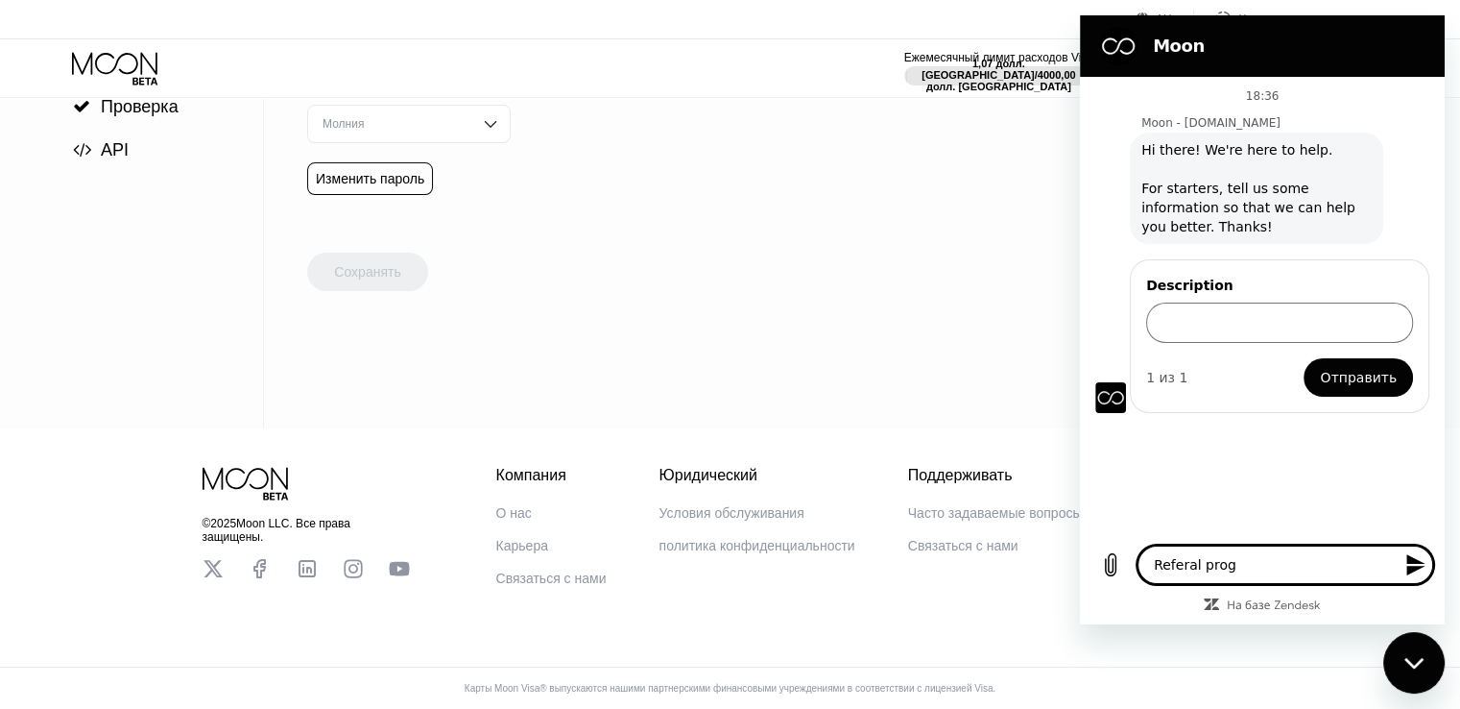
type textarea "x"
type textarea "Referal progr"
type textarea "x"
type textarea "Referal progra"
type textarea "x"
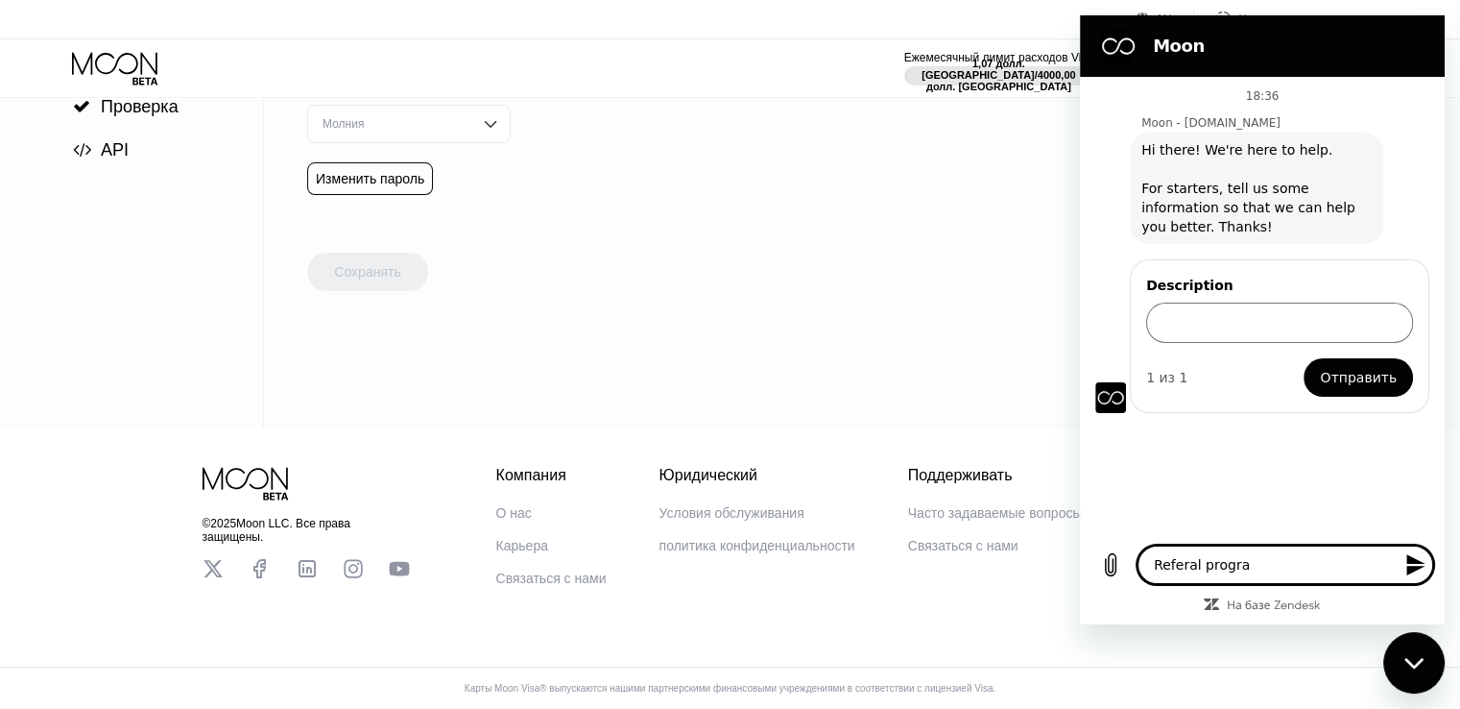
type textarea "Referal program"
type textarea "x"
type textarea "Referal program&"
type textarea "x"
type textarea "Referal program"
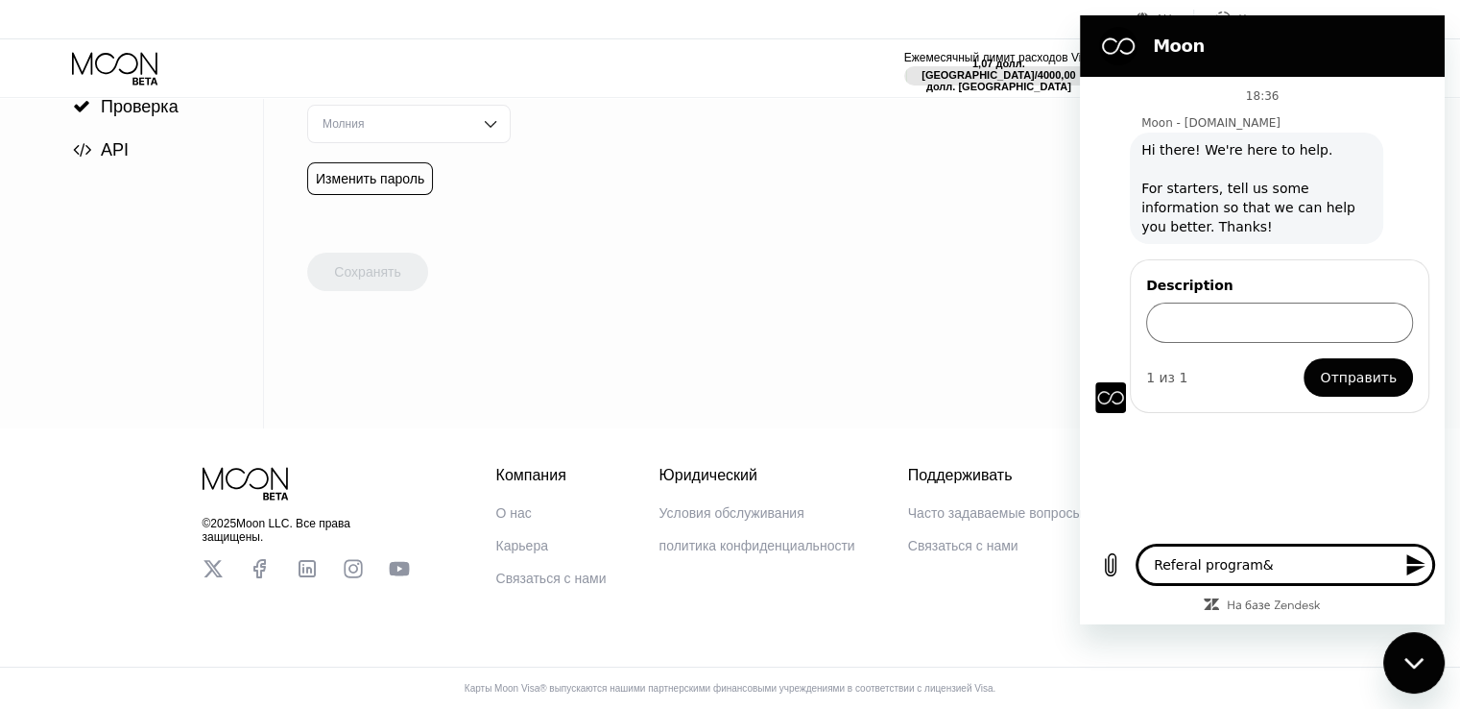
type textarea "x"
type textarea "DReferal program"
type textarea "x"
type textarea "DoReferal program"
type textarea "x"
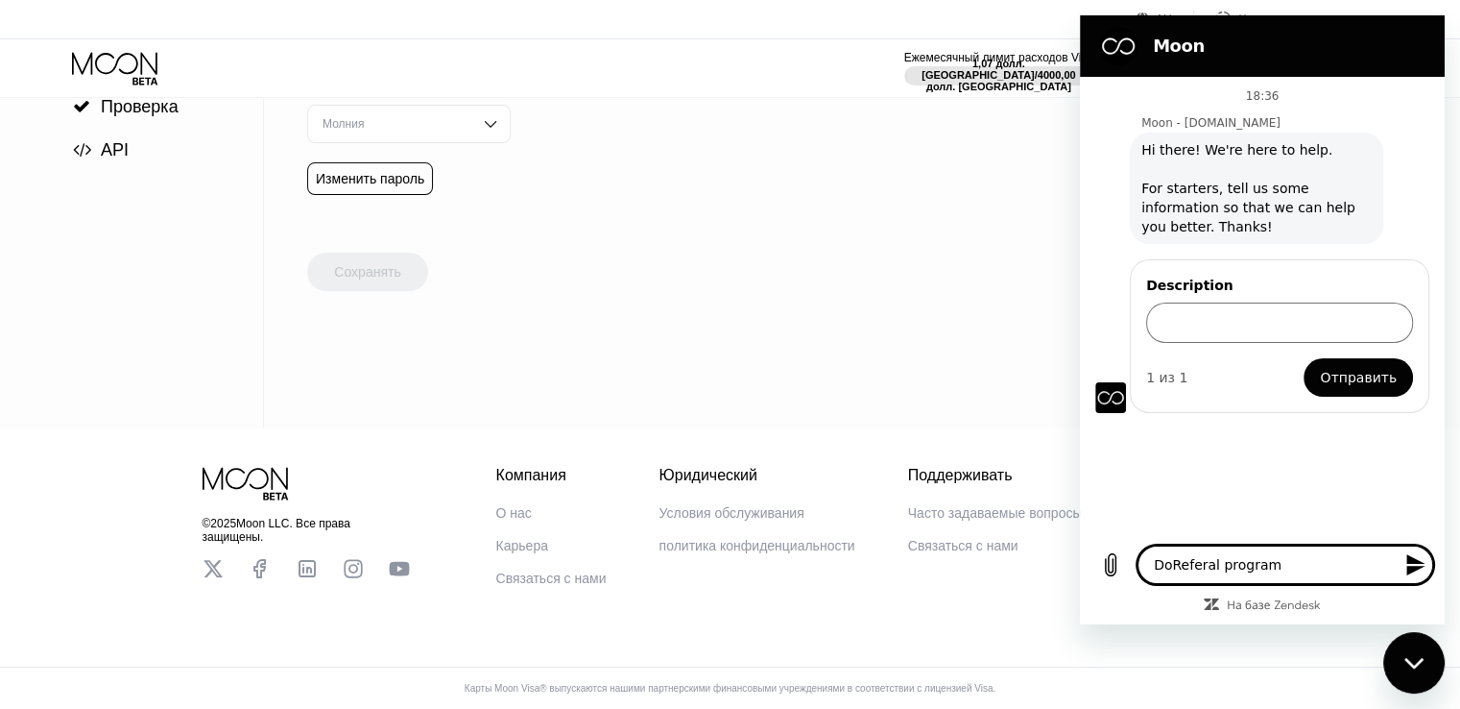
type textarea "Do Referal program"
type textarea "x"
type textarea "Do yReferal program"
type textarea "x"
type textarea "Do yoReferal program"
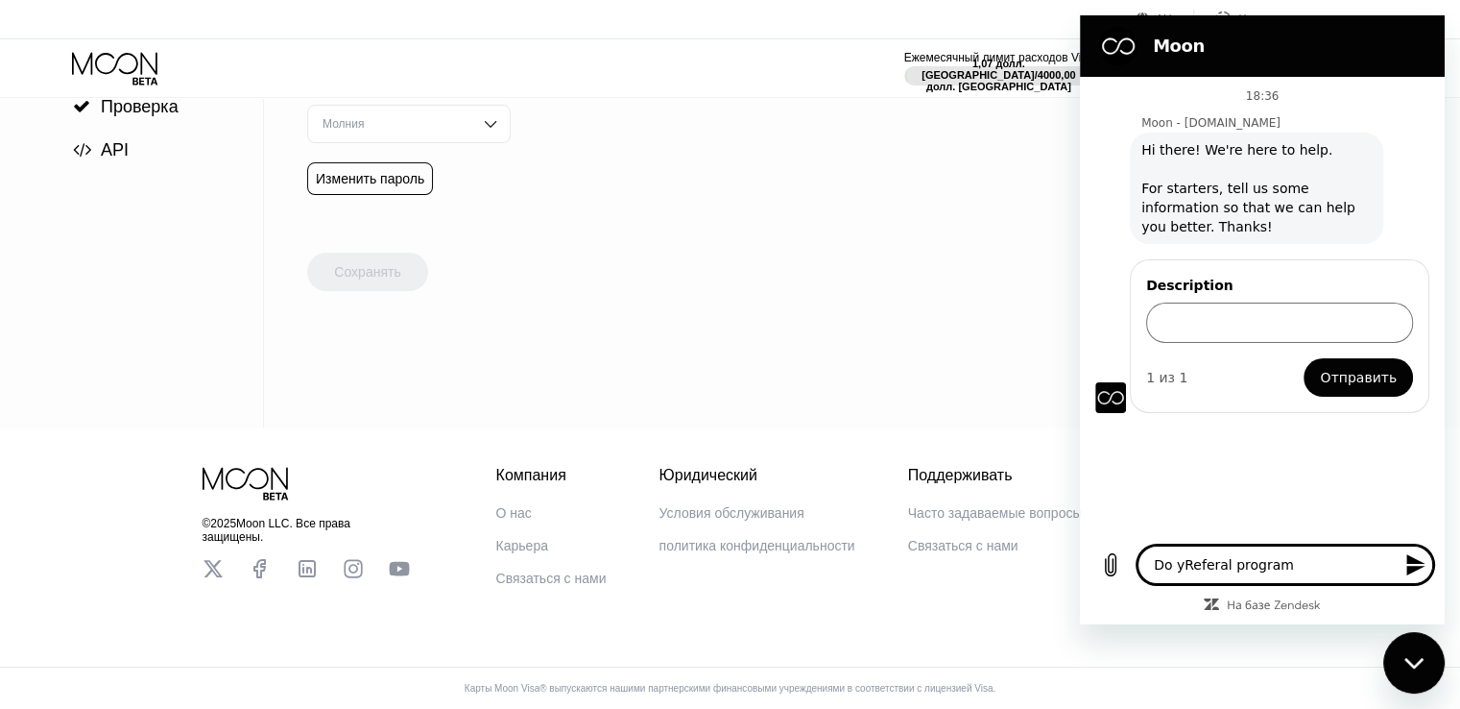
type textarea "x"
type textarea "Do youReferal program"
type textarea "x"
type textarea "Do you Referal program"
type textarea "x"
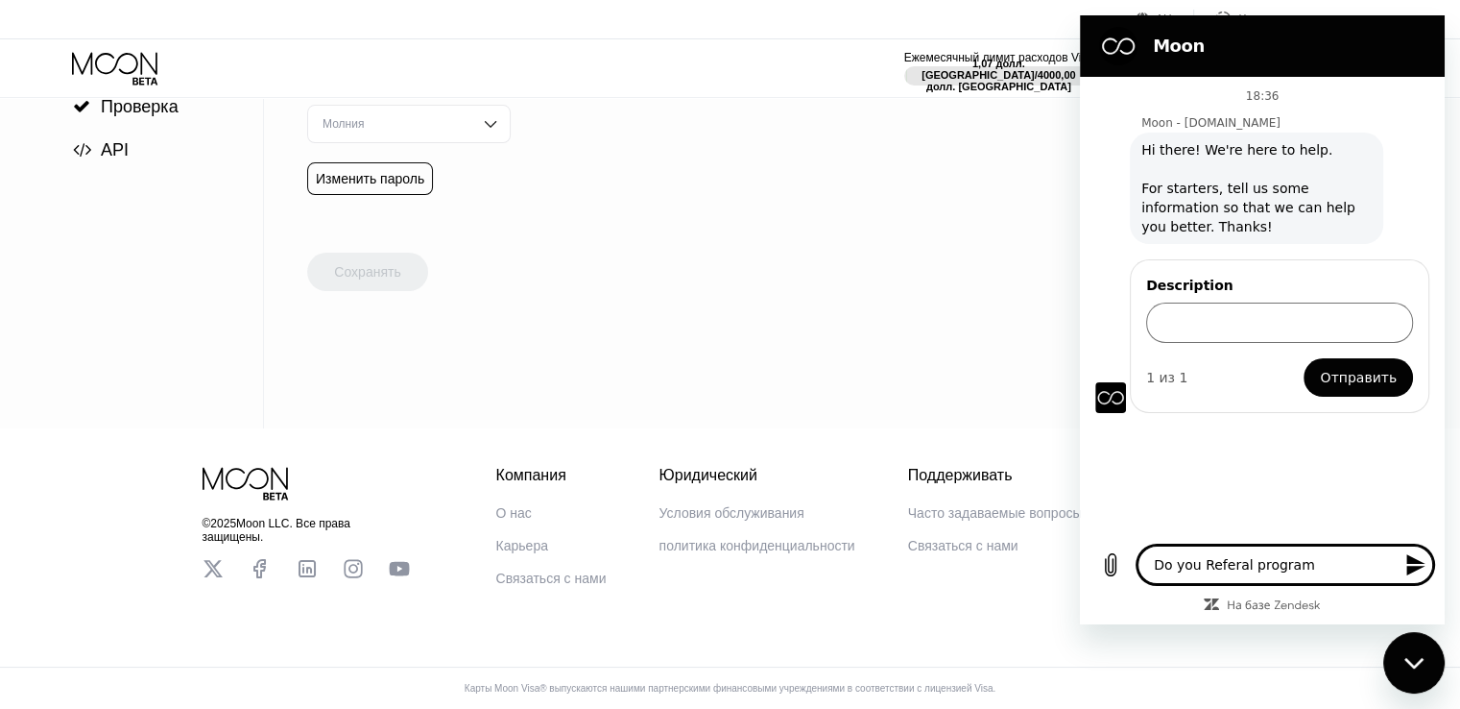
type textarea "Do you hReferal program"
type textarea "x"
type textarea "Do you haReferal program"
type textarea "x"
type textarea "Do you havReferal program"
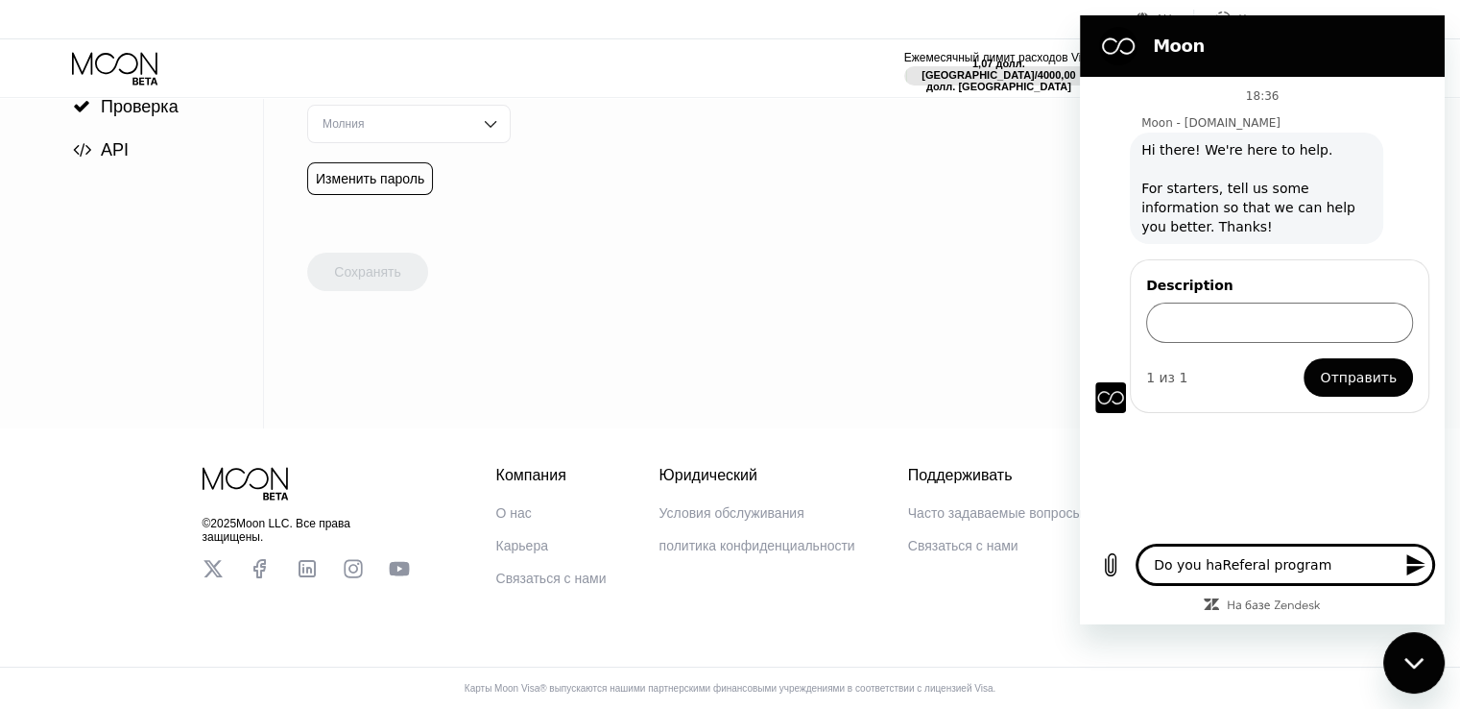
type textarea "x"
type textarea "Do you haveReferal program"
type textarea "x"
type textarea "Do you have Referal program"
type textarea "x"
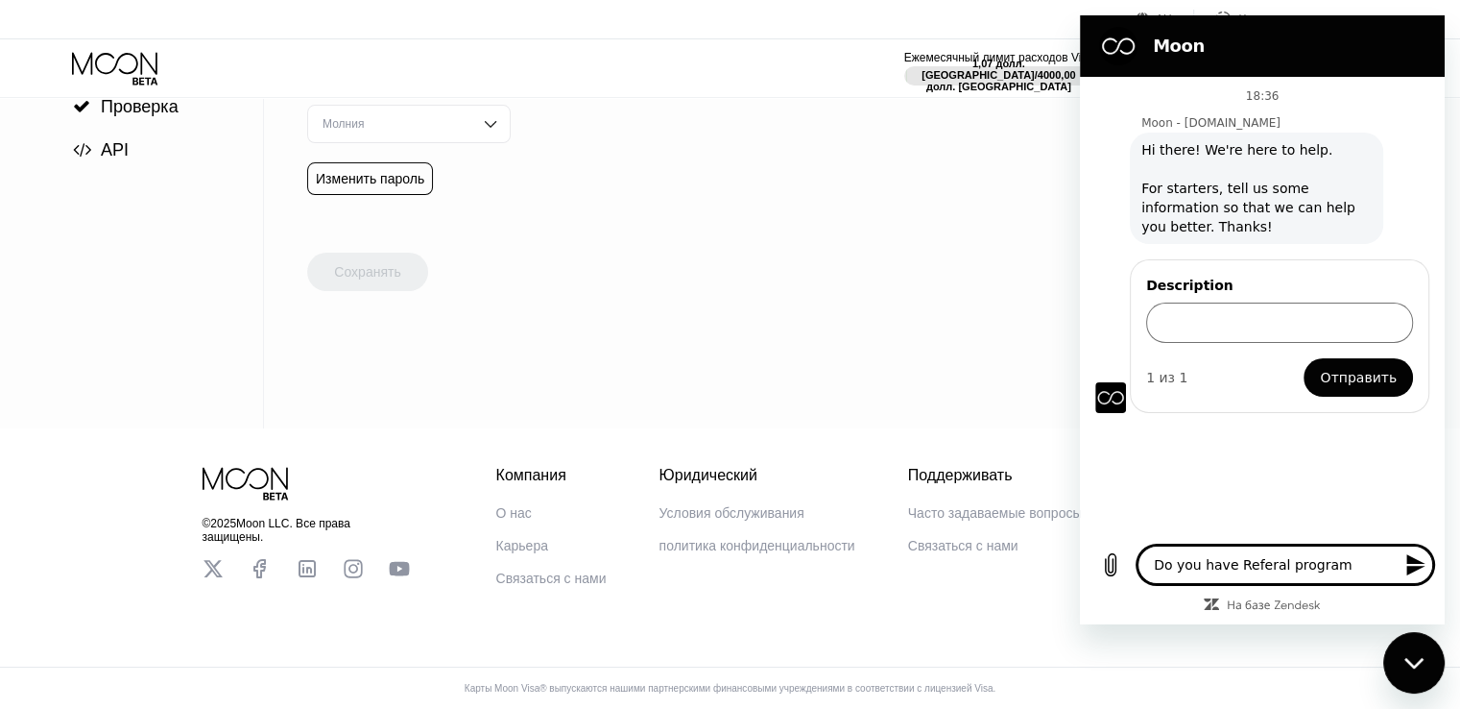
type textarea "Do you have Referal program?"
type textarea "x"
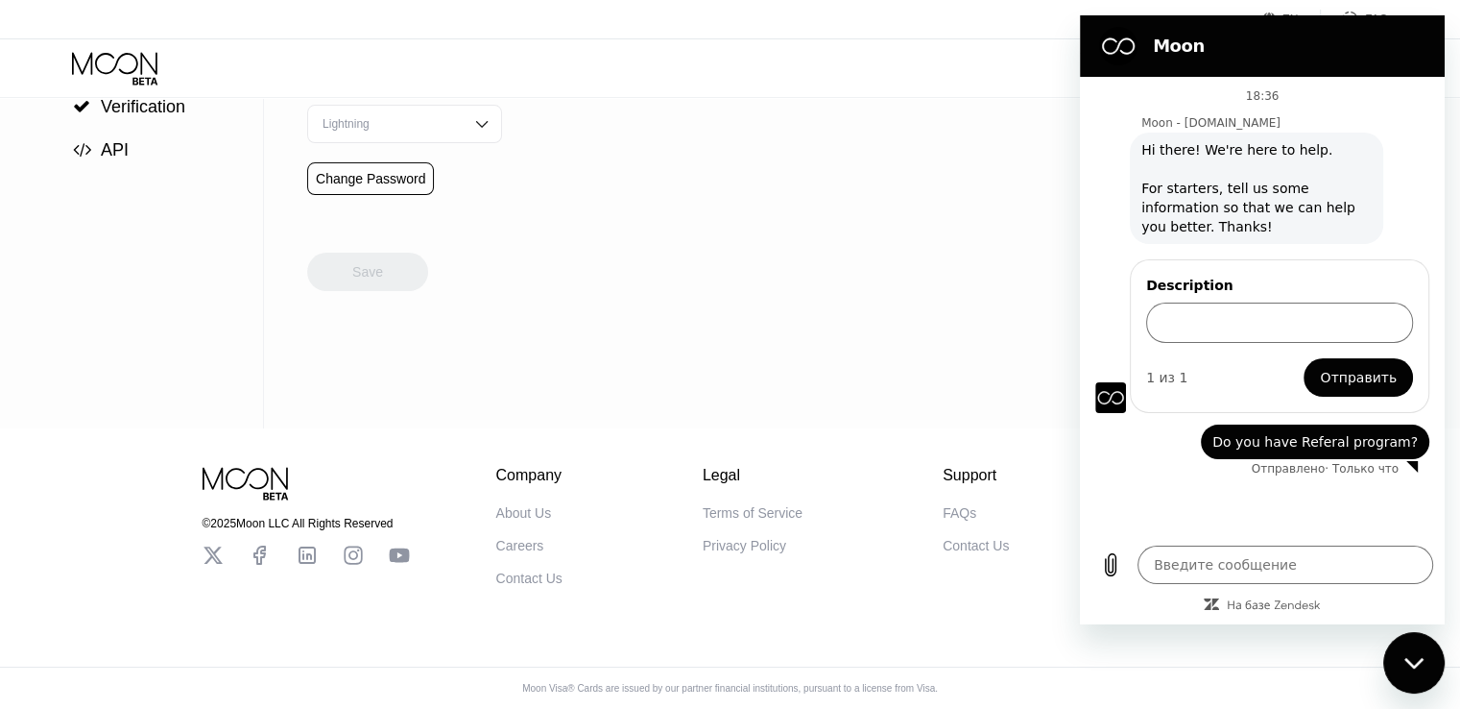
click at [1151, 508] on div "18:36 Moon - [DOMAIN_NAME] Moon - [DOMAIN_NAME] говорит: Hi there! We're here t…" at bounding box center [1262, 305] width 365 height 457
click at [1245, 318] on input "Description" at bounding box center [1279, 322] width 267 height 40
drag, startPoint x: 1175, startPoint y: 284, endPoint x: 1257, endPoint y: 283, distance: 81.6
click at [1257, 283] on div "Description 1 из 1 Отправить" at bounding box center [1280, 336] width 300 height 154
drag, startPoint x: 1185, startPoint y: 289, endPoint x: 1219, endPoint y: 285, distance: 34.8
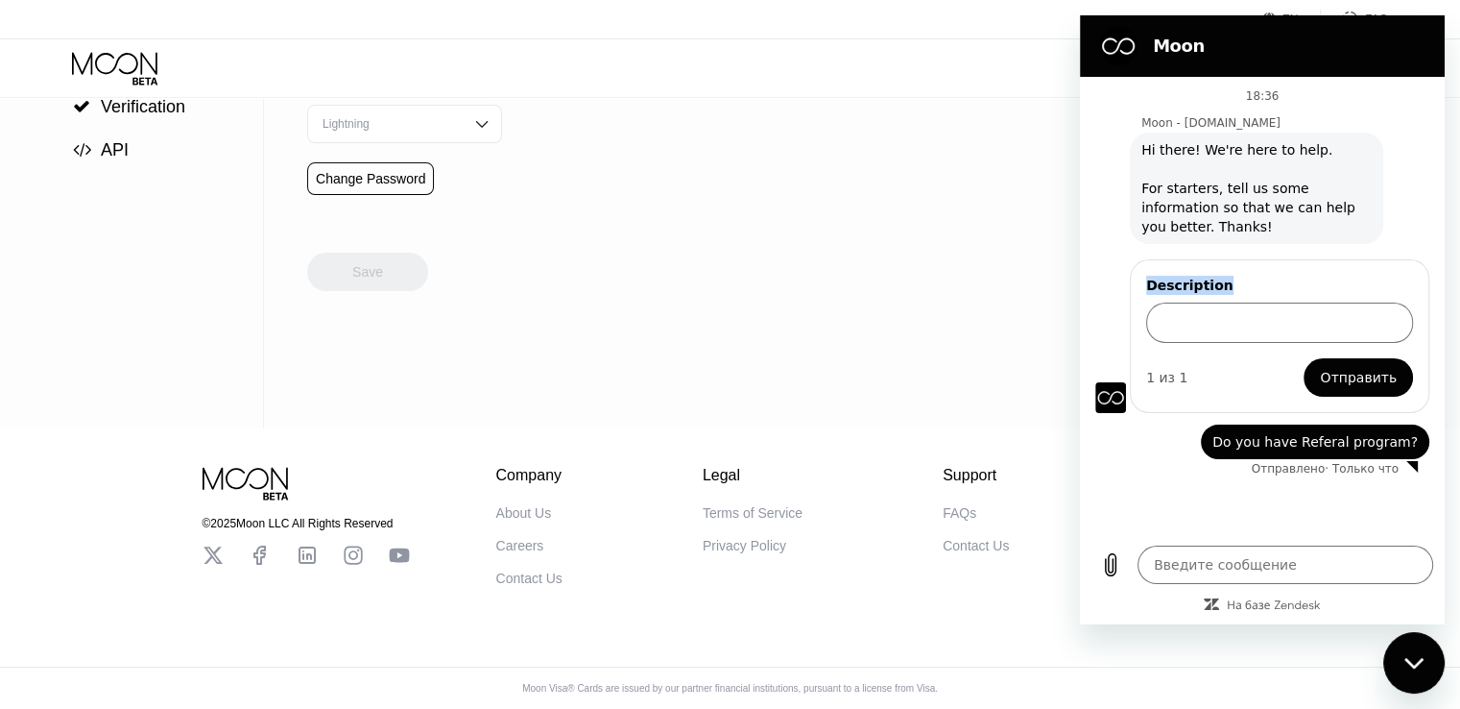
click at [1219, 285] on label "Description" at bounding box center [1279, 285] width 267 height 19
click at [1219, 302] on input "Description" at bounding box center [1279, 322] width 267 height 40
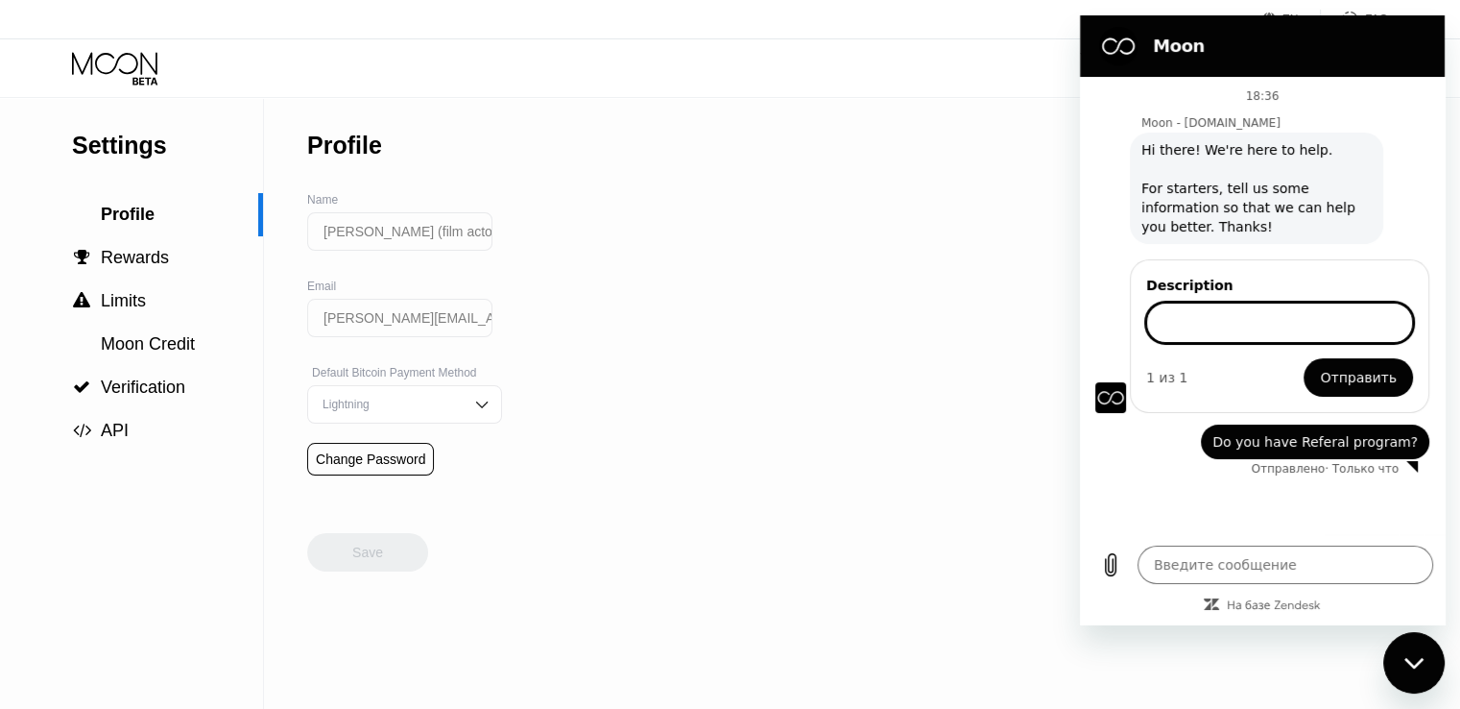
click at [87, 153] on div "Settings" at bounding box center [167, 146] width 191 height 28
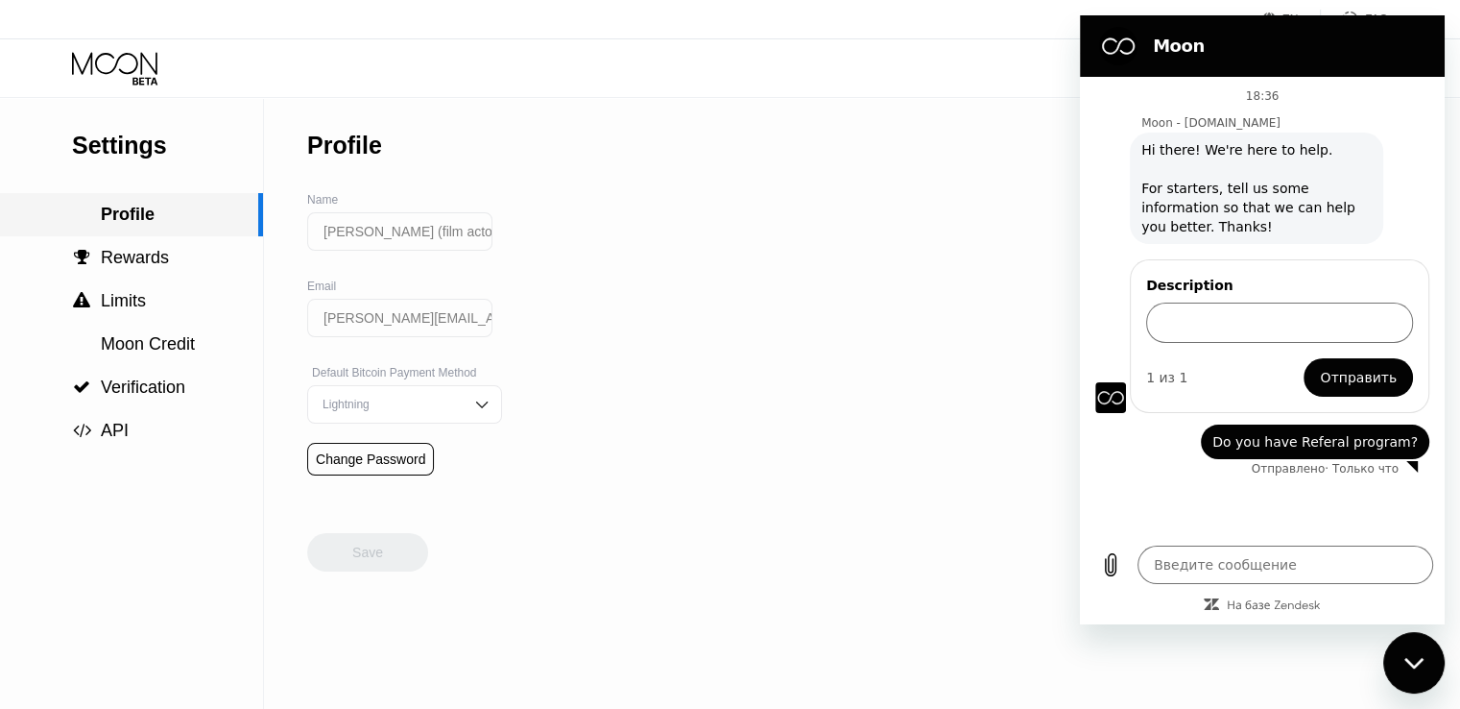
click at [152, 222] on span "Profile" at bounding box center [128, 213] width 54 height 19
click at [153, 393] on span "Verification" at bounding box center [143, 386] width 84 height 19
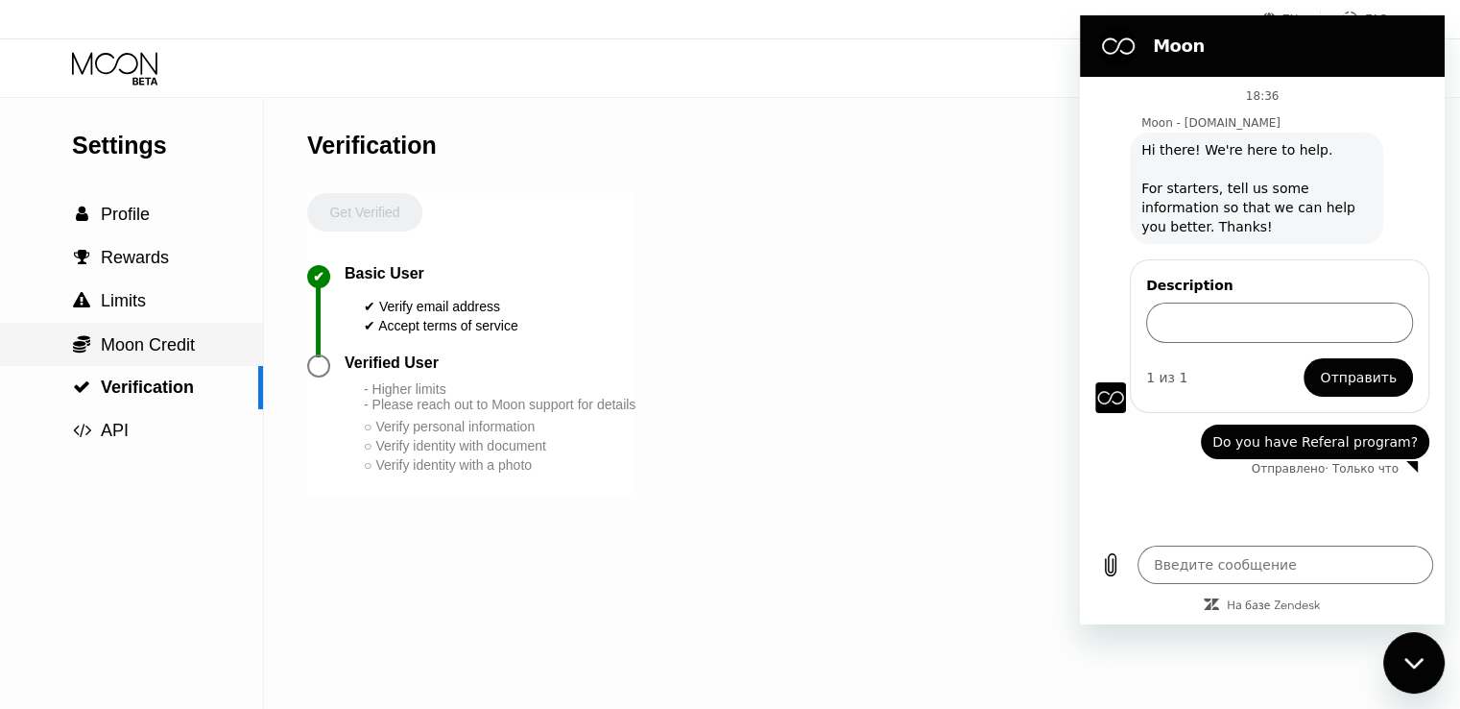
click at [171, 352] on span "Moon Credit" at bounding box center [148, 344] width 94 height 19
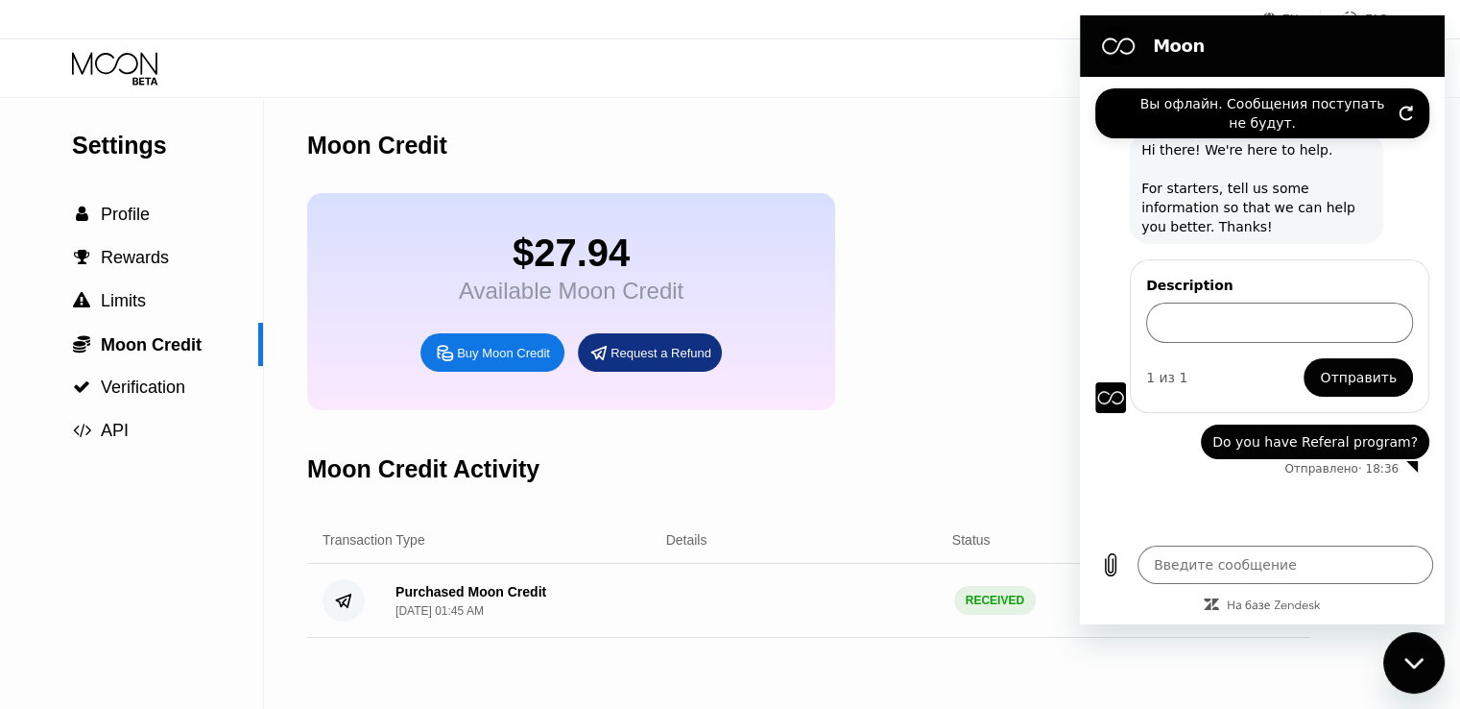
click at [1406, 657] on icon "Открыть окно обмена сообщениями" at bounding box center [1415, 663] width 20 height 12
type textarea "x"
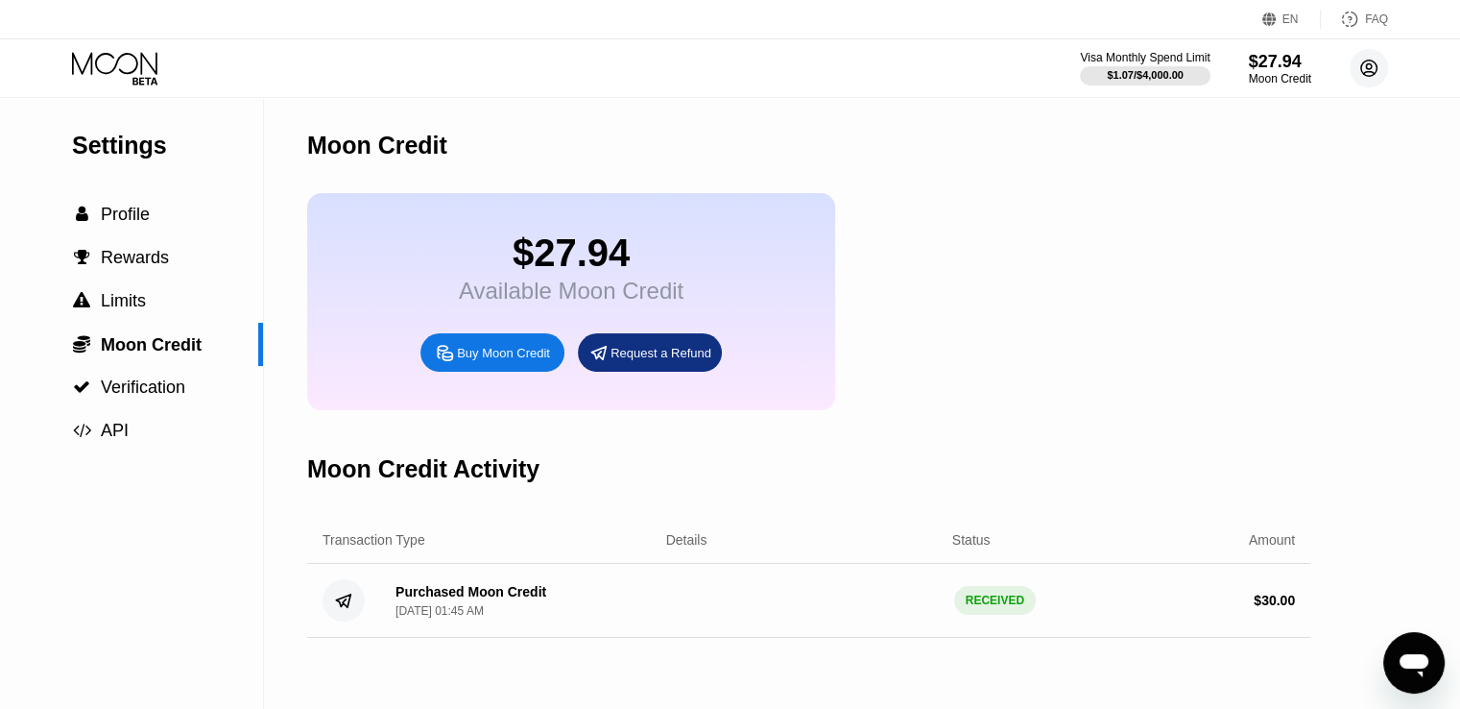
click at [1375, 60] on circle at bounding box center [1369, 68] width 38 height 38
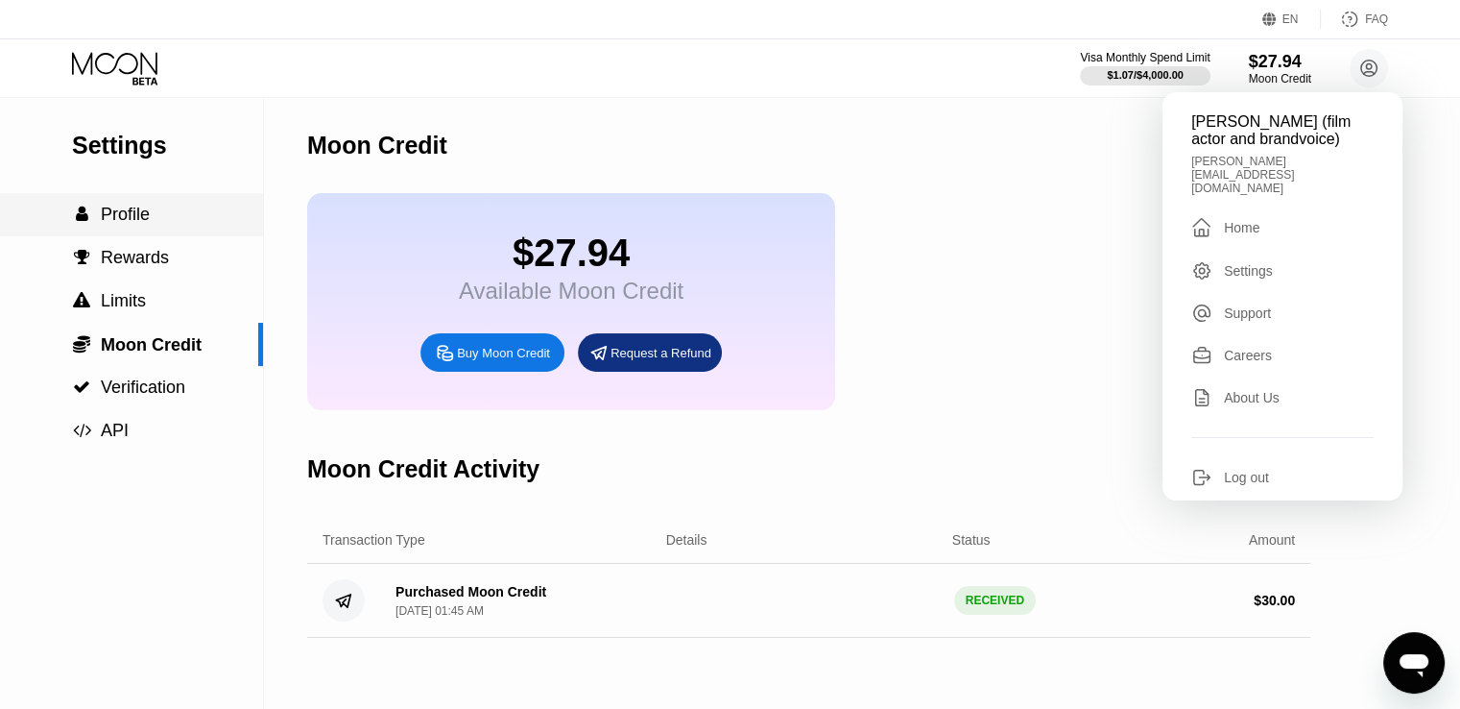
click at [127, 220] on span "Profile" at bounding box center [125, 213] width 49 height 19
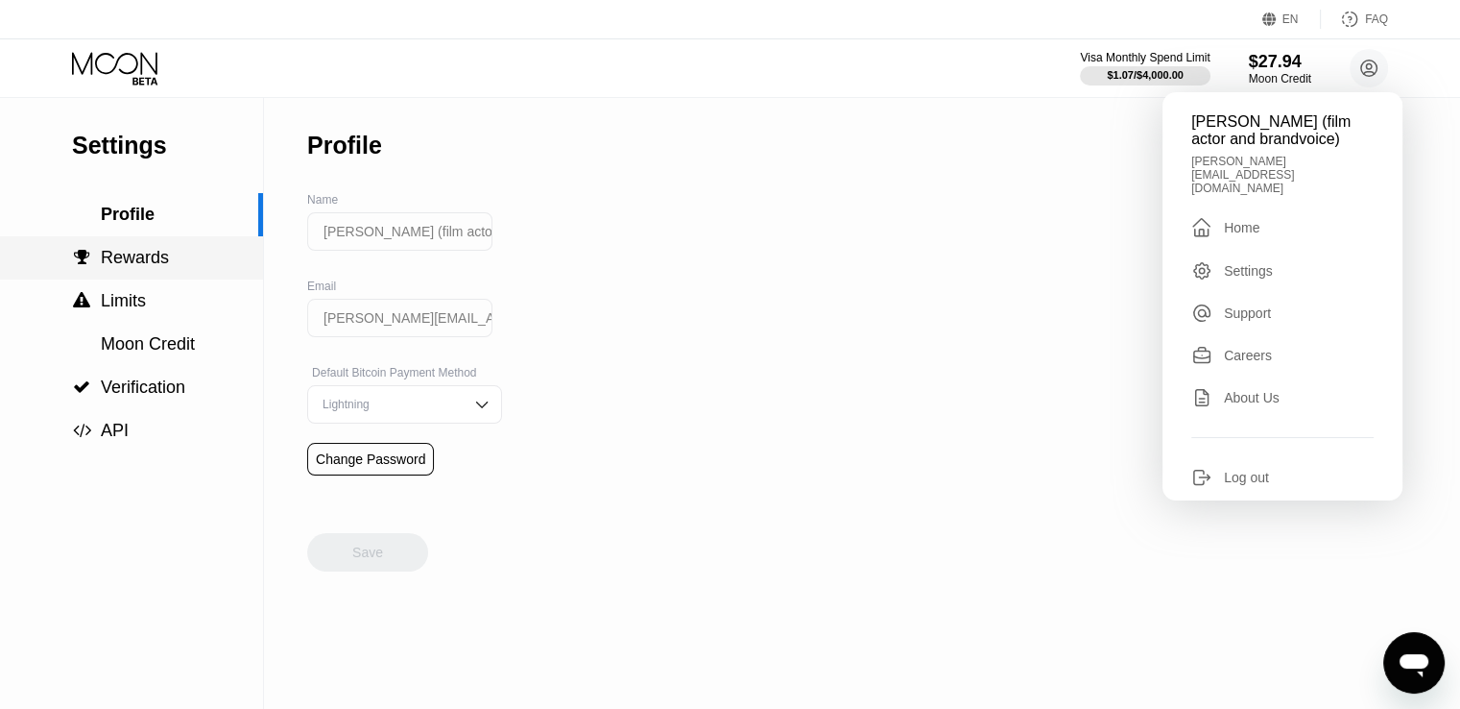
click at [133, 267] on span "Rewards" at bounding box center [135, 257] width 68 height 19
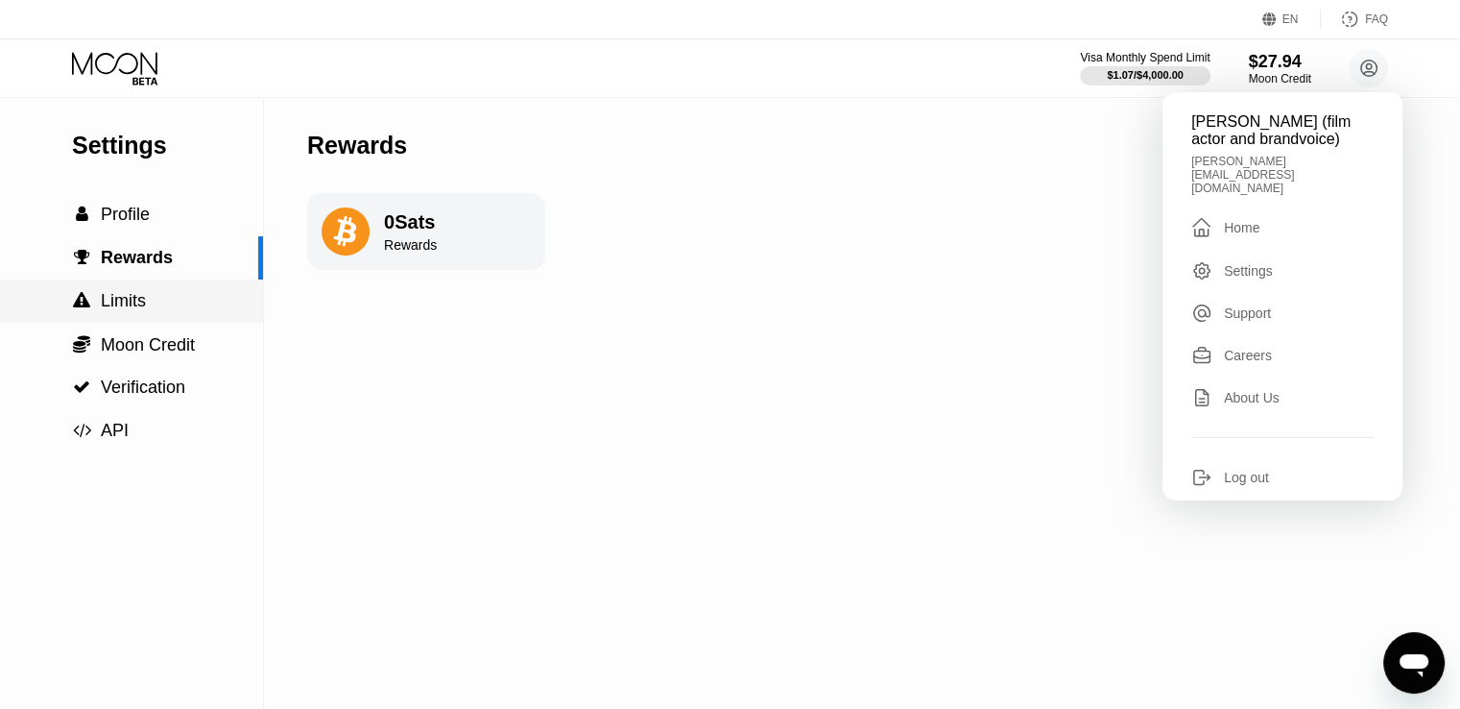
click at [123, 295] on span "Limits" at bounding box center [123, 300] width 45 height 19
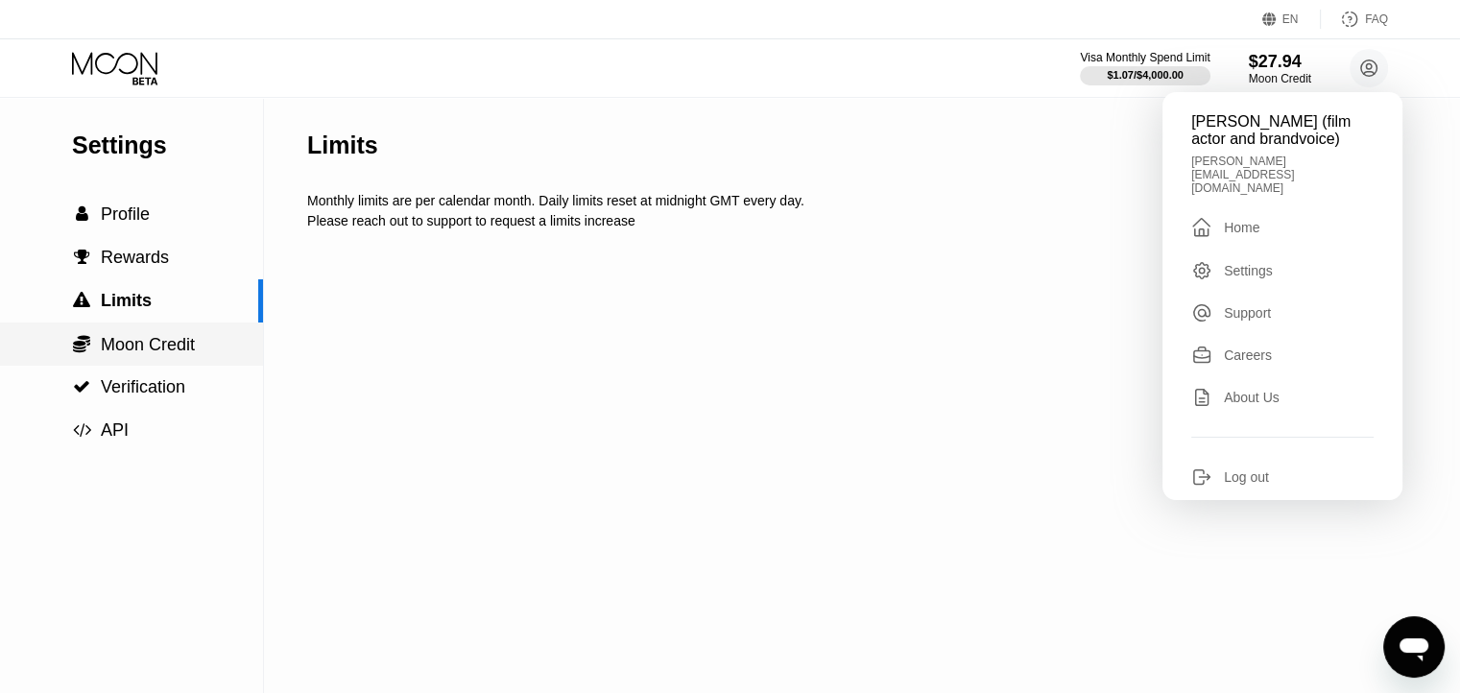
click at [119, 337] on span "Moon Credit" at bounding box center [148, 344] width 94 height 19
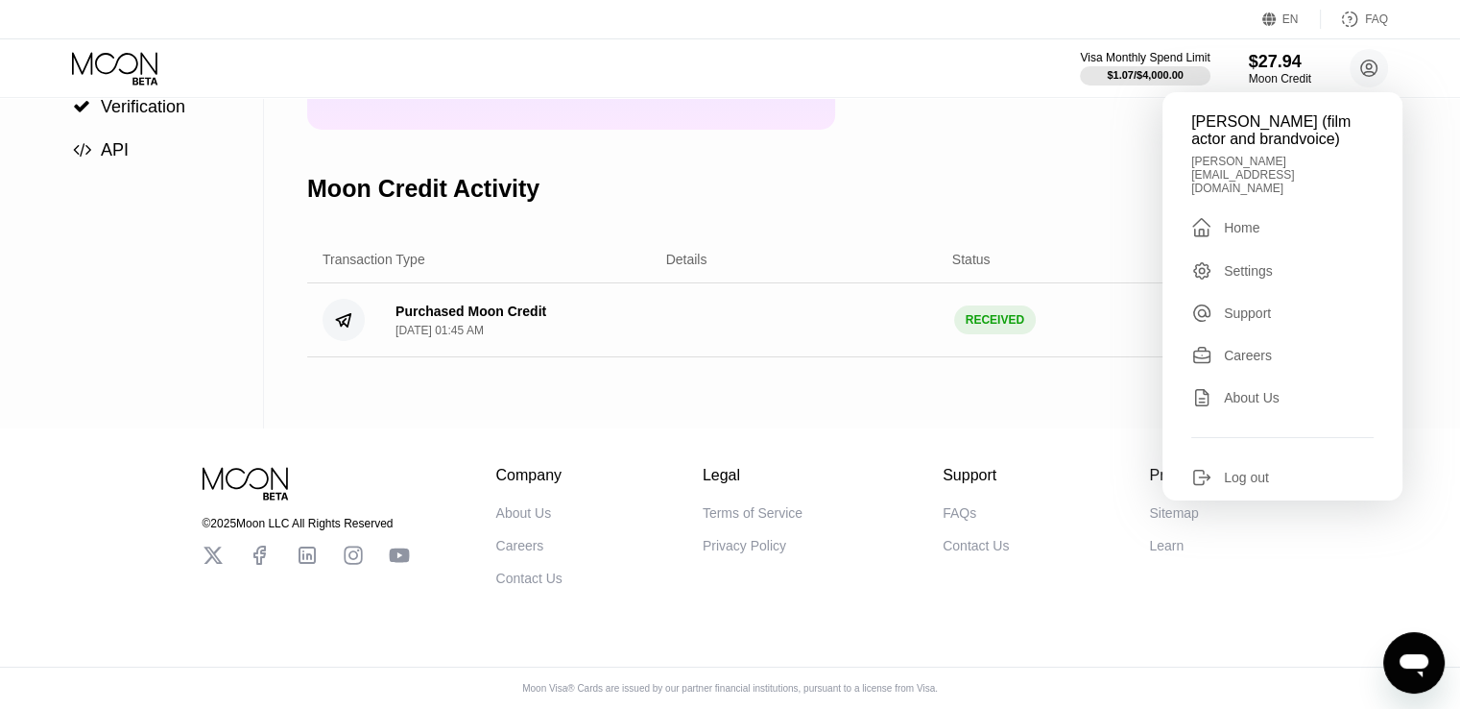
scroll to position [292, 0]
click at [439, 314] on div "Purchased Moon Credit" at bounding box center [471, 310] width 151 height 15
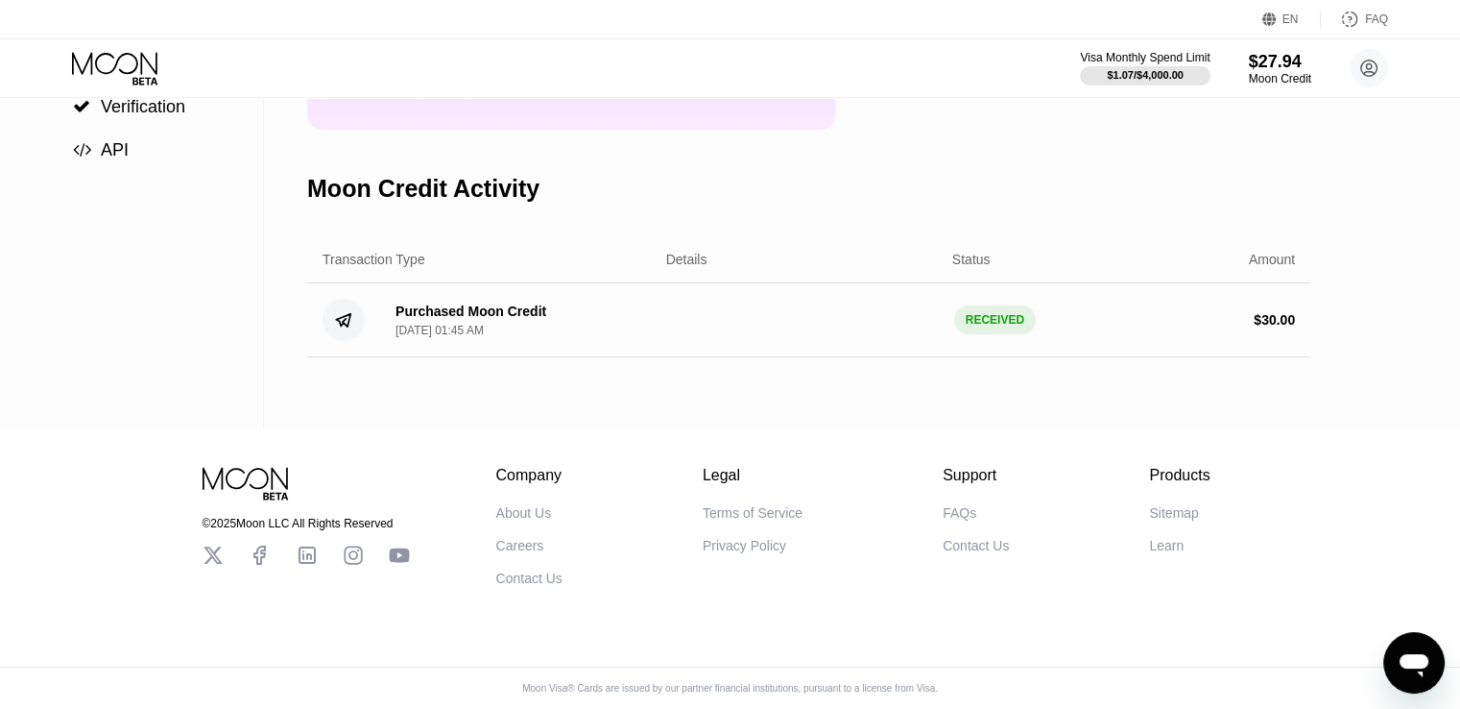
scroll to position [0, 0]
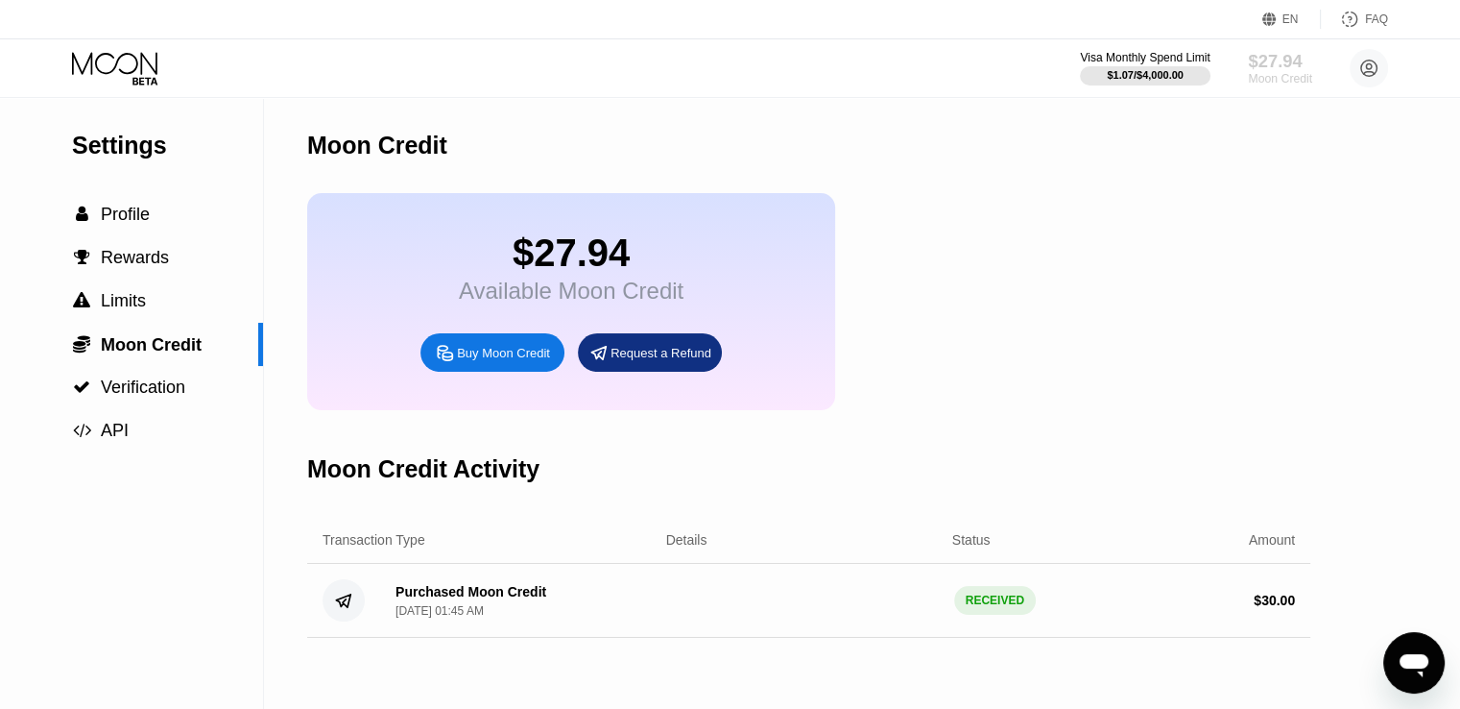
click at [1275, 57] on div "$27.94" at bounding box center [1280, 61] width 64 height 20
click at [1284, 55] on div "$27.94" at bounding box center [1280, 61] width 64 height 20
click at [1274, 83] on div "Moon Credit" at bounding box center [1280, 78] width 64 height 13
click at [1374, 60] on circle at bounding box center [1369, 68] width 38 height 38
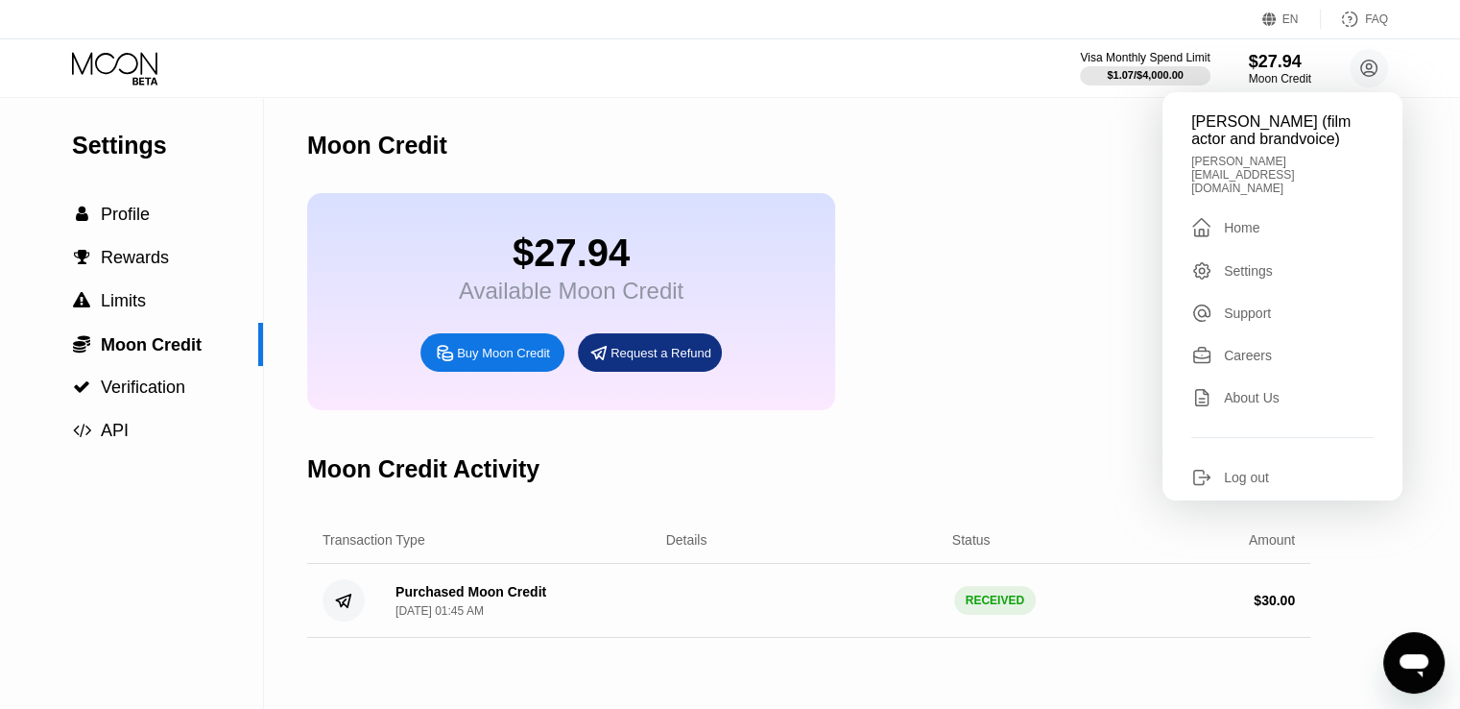
click at [1250, 220] on div "Home" at bounding box center [1242, 227] width 36 height 15
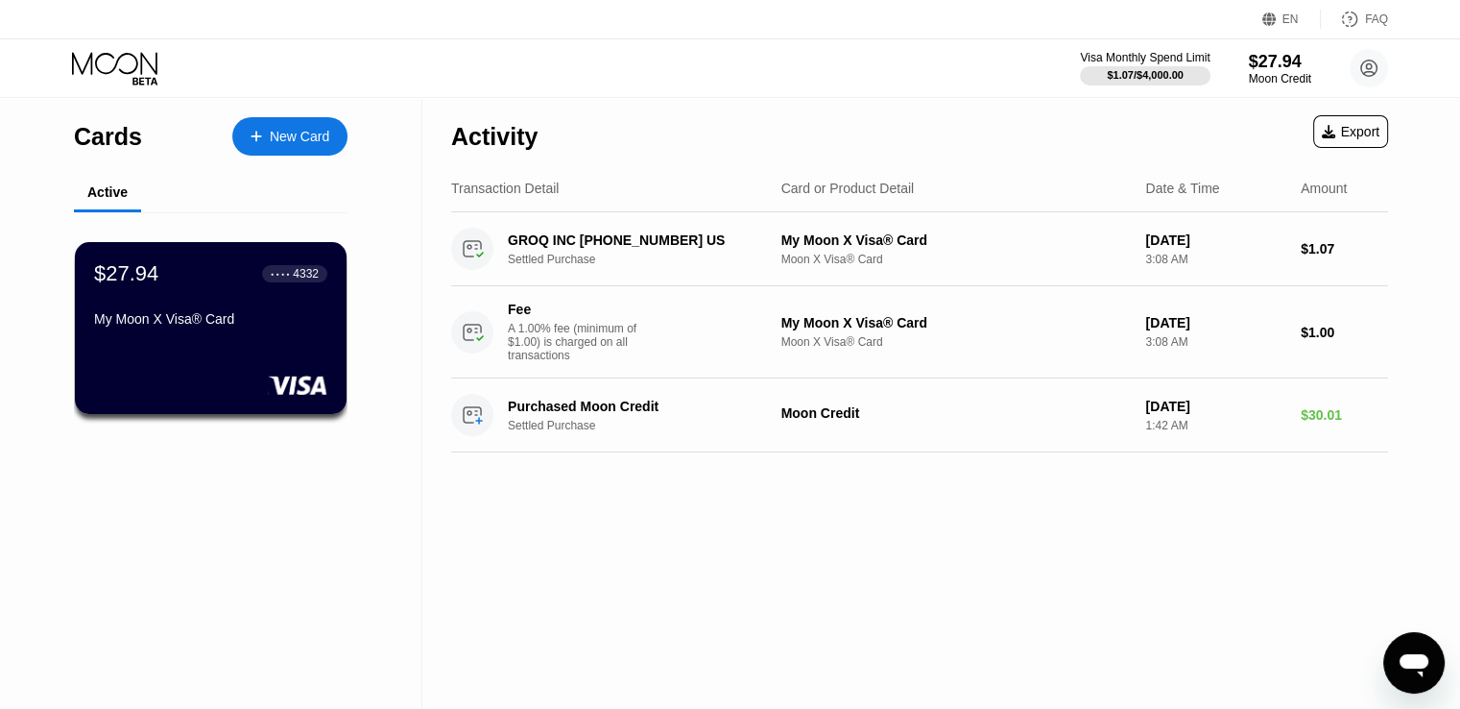
click at [760, 538] on div "Activity Export Transaction Detail Card or Product Detail Date & Time Amount GR…" at bounding box center [919, 403] width 995 height 611
